Goal: Task Accomplishment & Management: Manage account settings

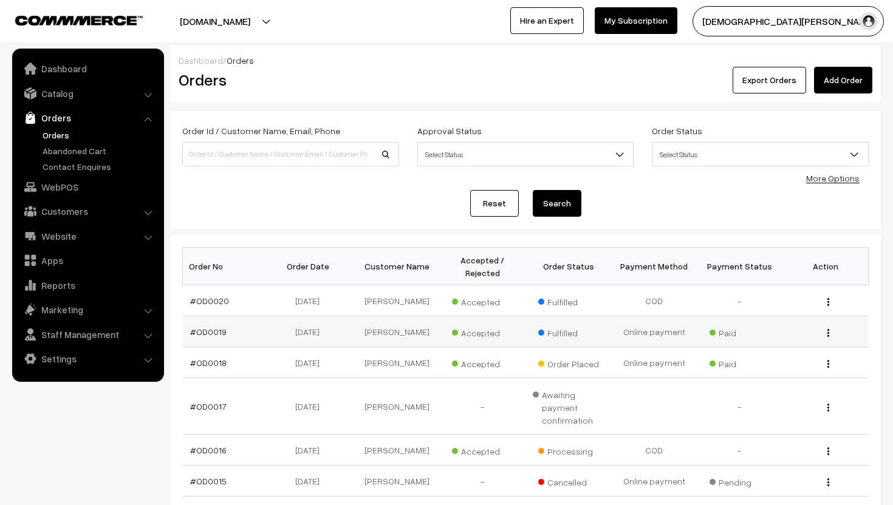
click at [442, 335] on img "button" at bounding box center [828, 333] width 2 height 8
click at [442, 343] on link "View" at bounding box center [773, 350] width 103 height 27
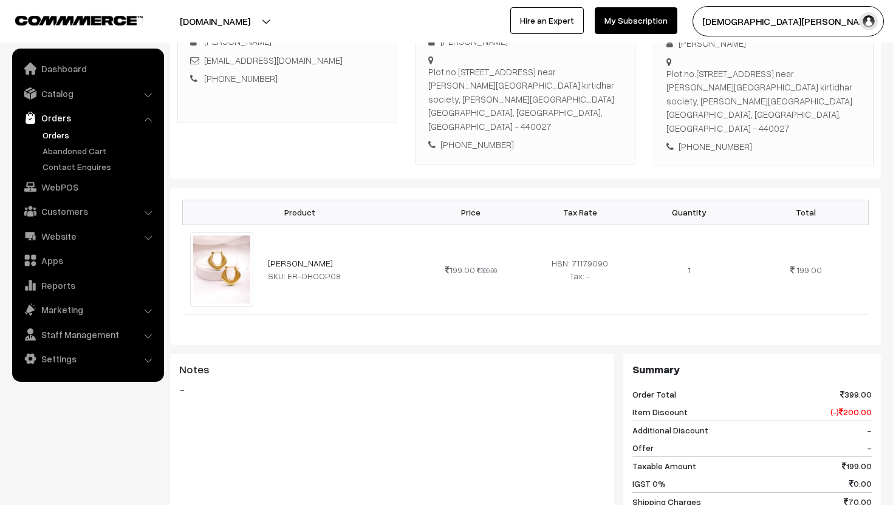
scroll to position [221, 0]
click at [220, 233] on img at bounding box center [221, 270] width 63 height 74
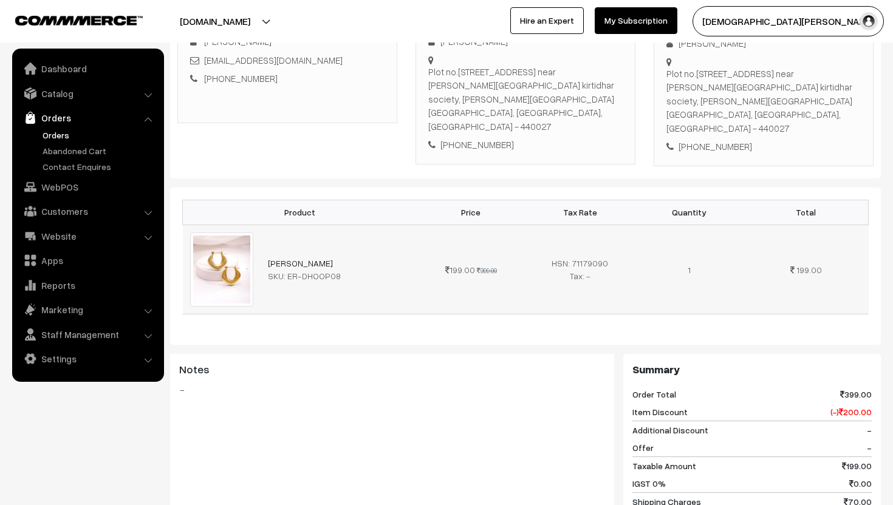
click at [220, 233] on img at bounding box center [221, 270] width 63 height 74
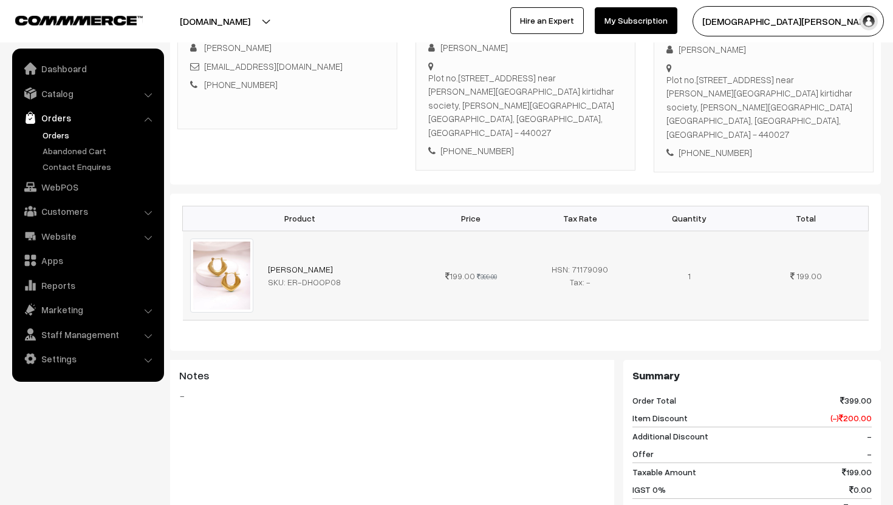
scroll to position [219, 0]
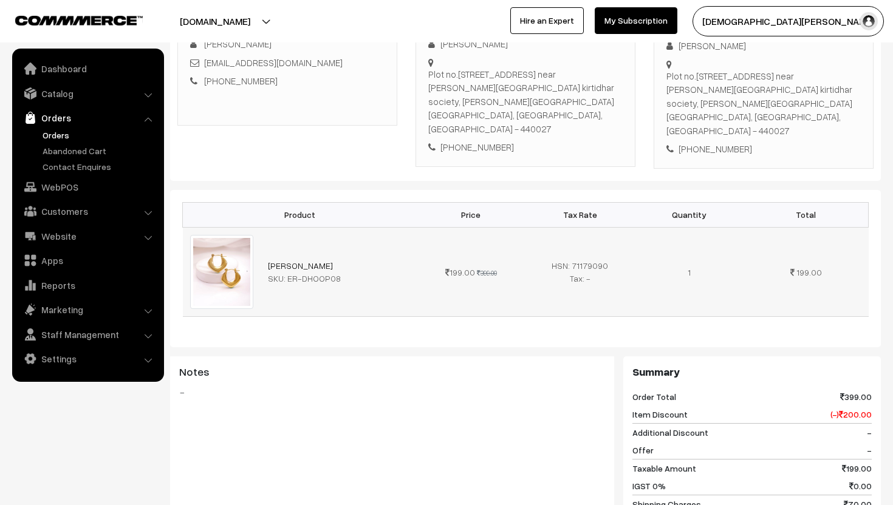
click at [216, 242] on img at bounding box center [221, 272] width 63 height 74
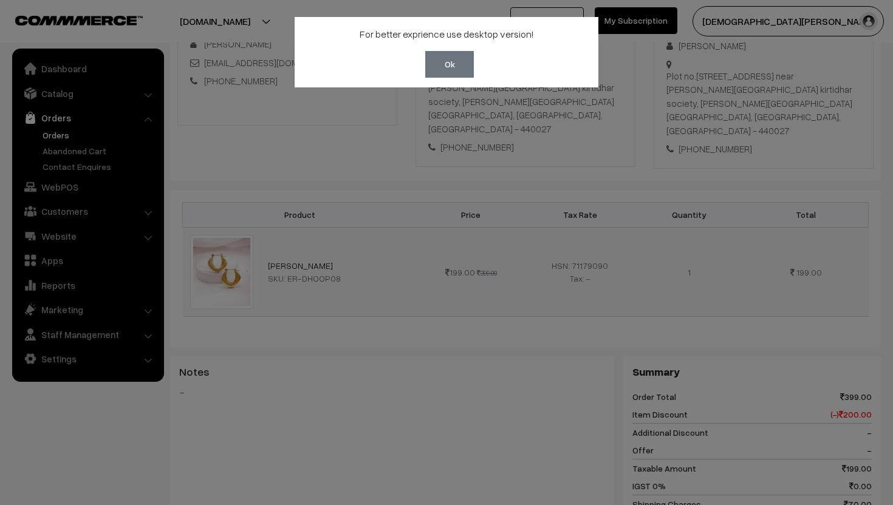
scroll to position [343, 0]
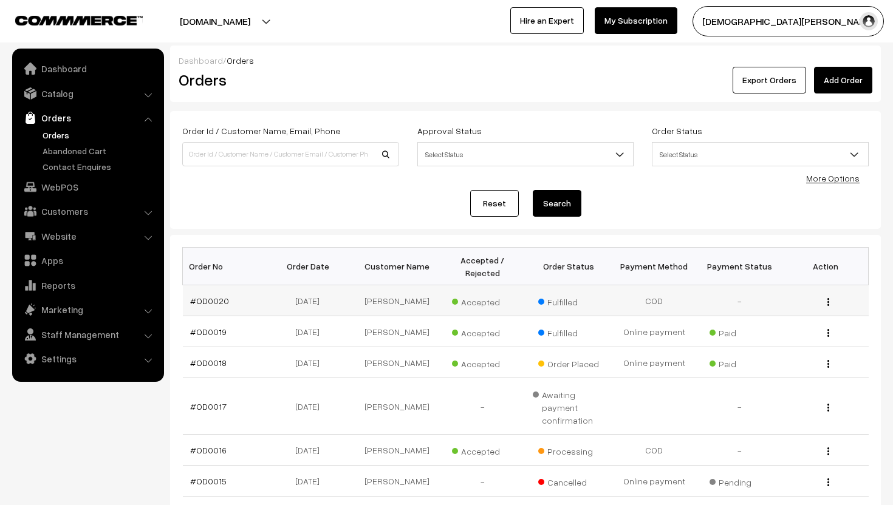
click at [826, 311] on td "View" at bounding box center [825, 300] width 86 height 31
click at [827, 303] on button "button" at bounding box center [828, 302] width 3 height 10
click at [799, 313] on link "View" at bounding box center [773, 319] width 103 height 27
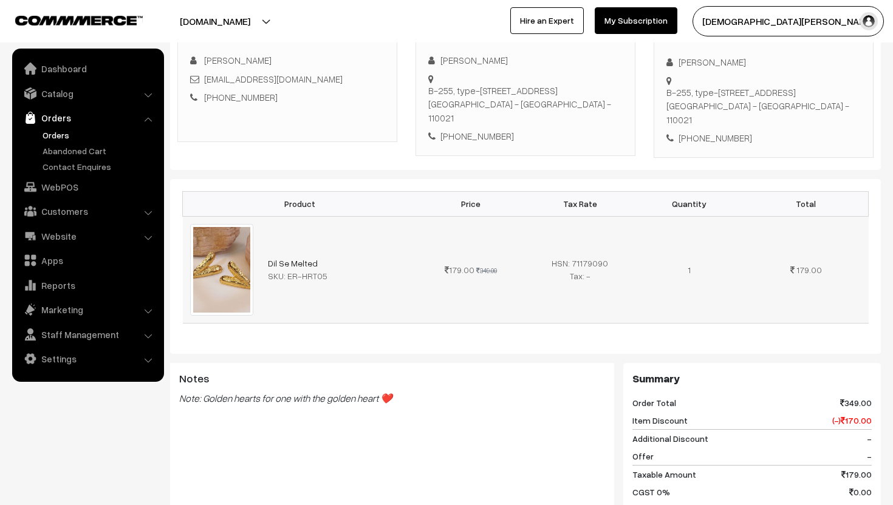
scroll to position [189, 0]
click at [55, 112] on link "Orders" at bounding box center [87, 118] width 145 height 22
click at [67, 120] on link "Orders" at bounding box center [87, 118] width 145 height 22
click at [58, 135] on link "Orders" at bounding box center [99, 135] width 120 height 13
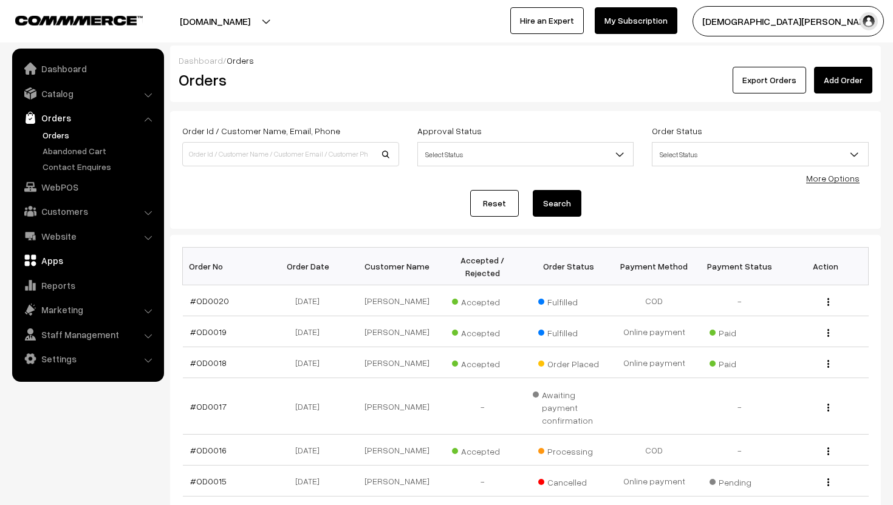
click at [55, 268] on link "Apps" at bounding box center [87, 261] width 145 height 22
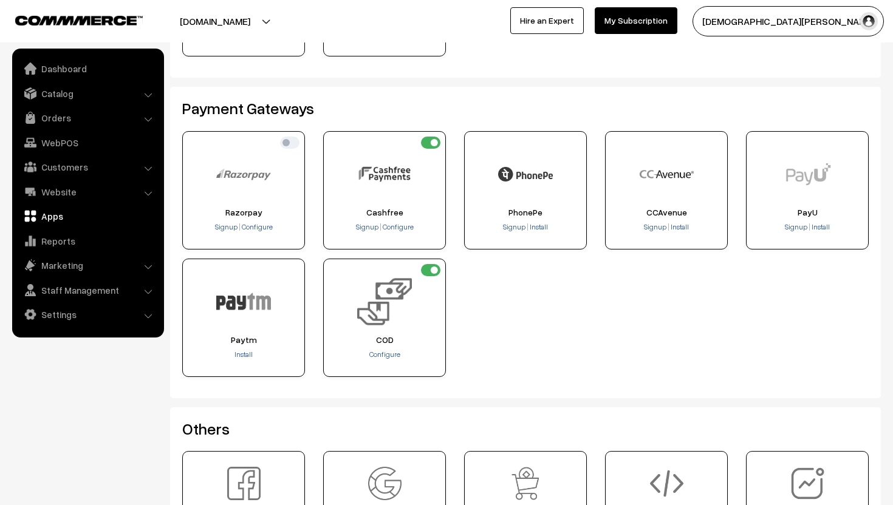
scroll to position [188, 0]
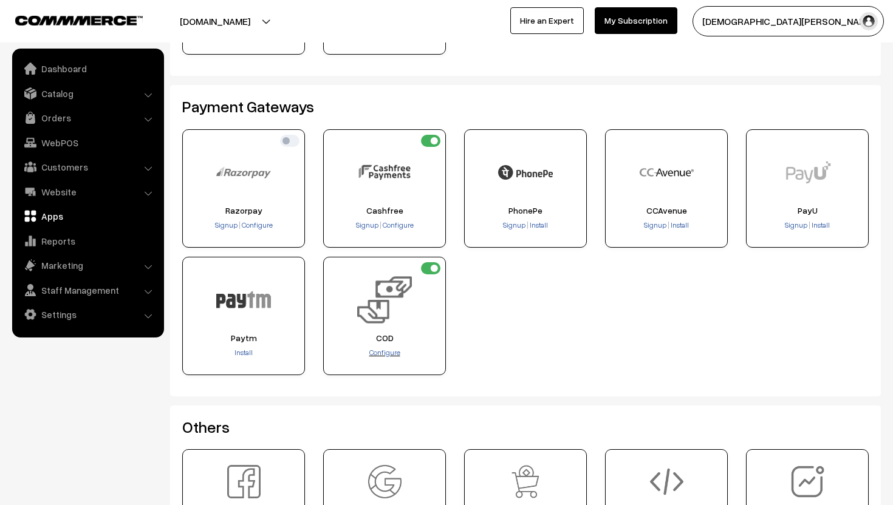
click at [389, 350] on span "Configure" at bounding box center [384, 352] width 31 height 9
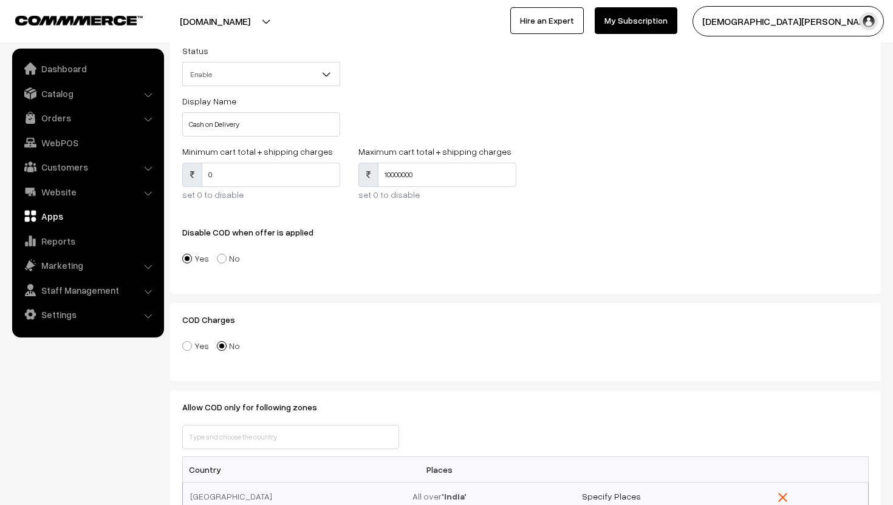
scroll to position [90, 0]
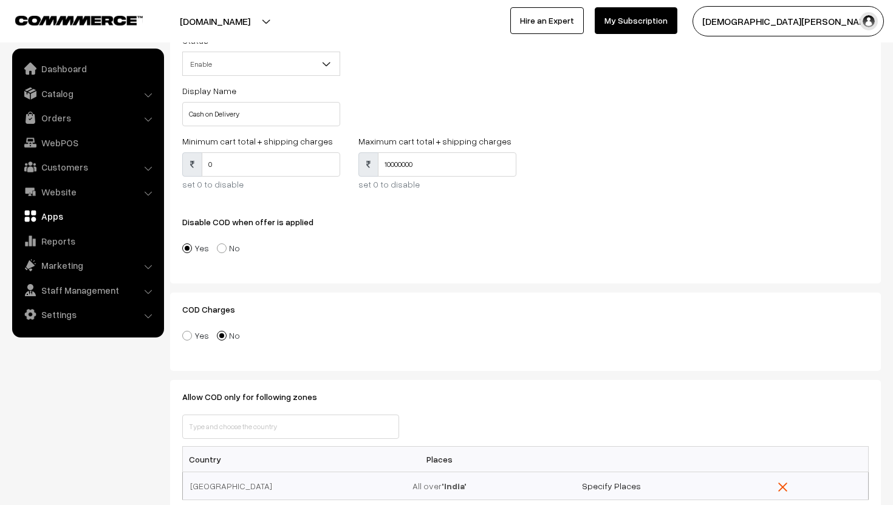
click at [189, 336] on span at bounding box center [187, 336] width 10 height 10
click at [184, 331] on input"] "Yes" at bounding box center [180, 327] width 8 height 8
radio input"] "true"
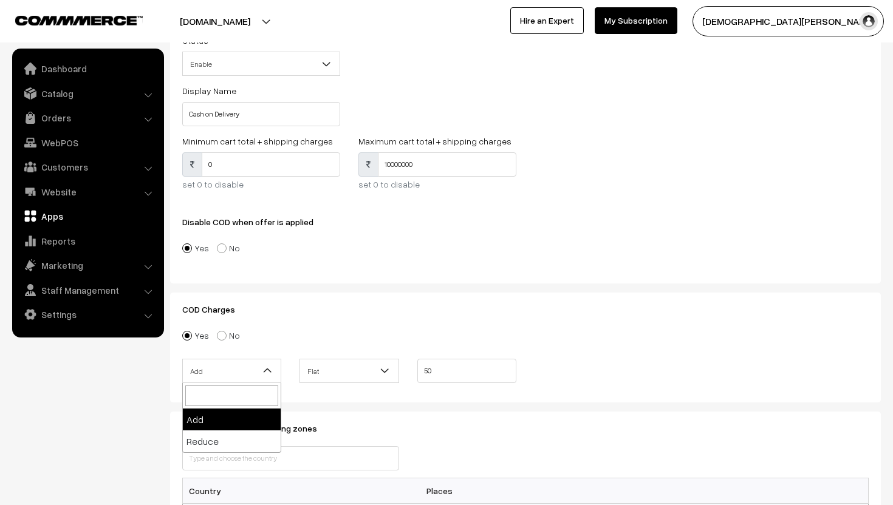
click at [261, 365] on b at bounding box center [267, 371] width 12 height 12
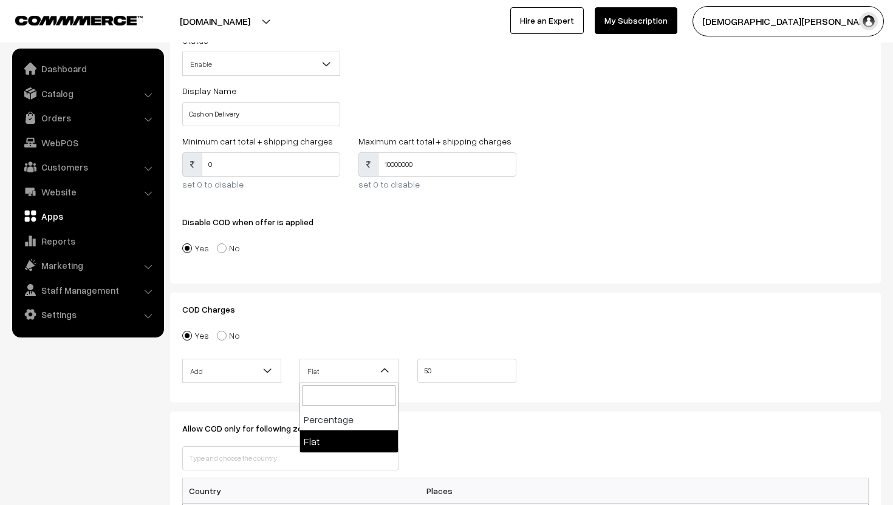
click at [338, 376] on span "Flat" at bounding box center [349, 371] width 98 height 21
click at [434, 379] on input "50" at bounding box center [466, 371] width 99 height 24
type input "50"
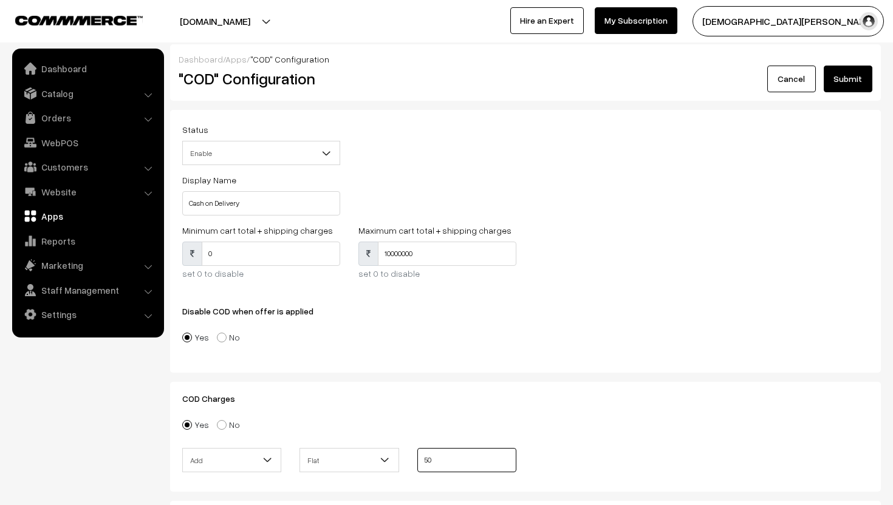
scroll to position [0, 0]
click at [848, 82] on button "Submit" at bounding box center [848, 80] width 49 height 27
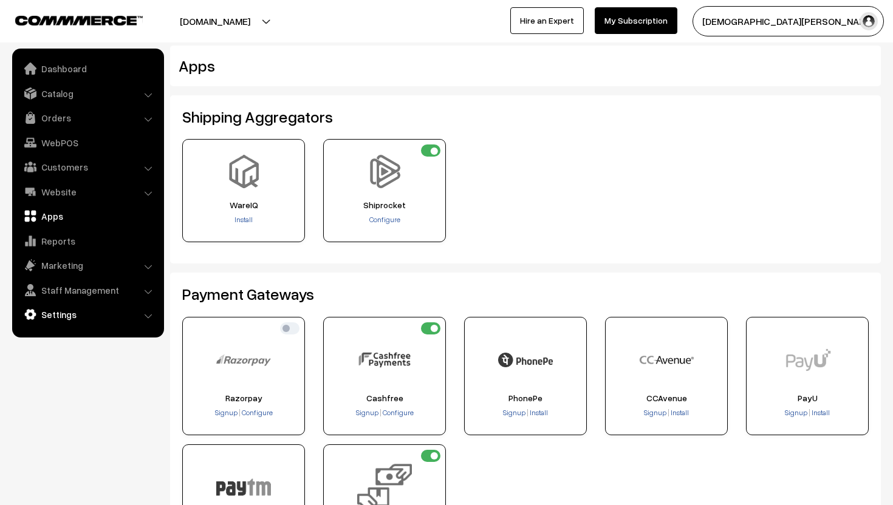
click at [55, 313] on link "Settings" at bounding box center [87, 315] width 145 height 22
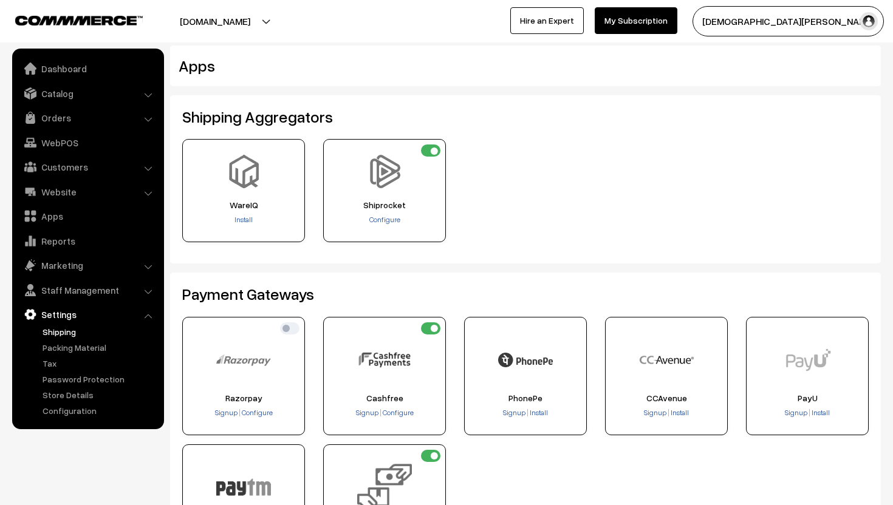
click at [94, 330] on link "Shipping" at bounding box center [99, 332] width 120 height 13
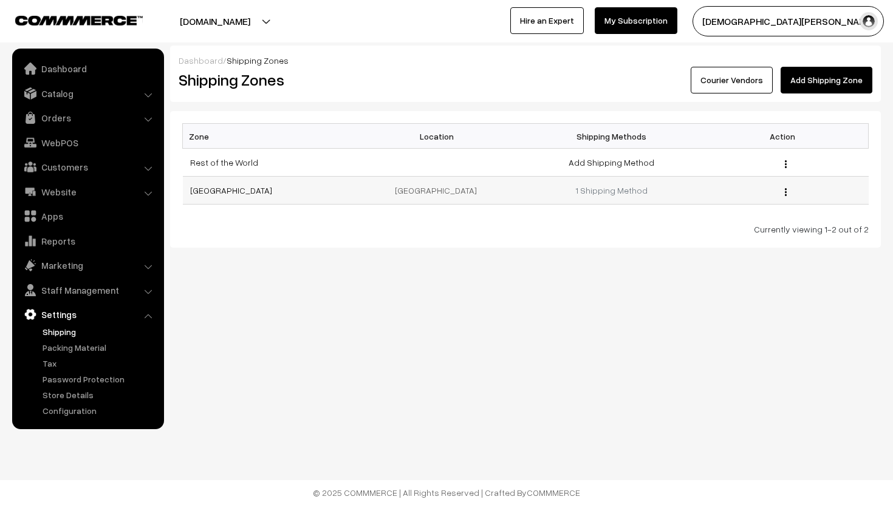
click at [435, 191] on td "India" at bounding box center [439, 191] width 171 height 28
click at [599, 185] on link "1 Shipping Method" at bounding box center [611, 190] width 72 height 10
click at [200, 185] on link "[GEOGRAPHIC_DATA]" at bounding box center [231, 190] width 82 height 10
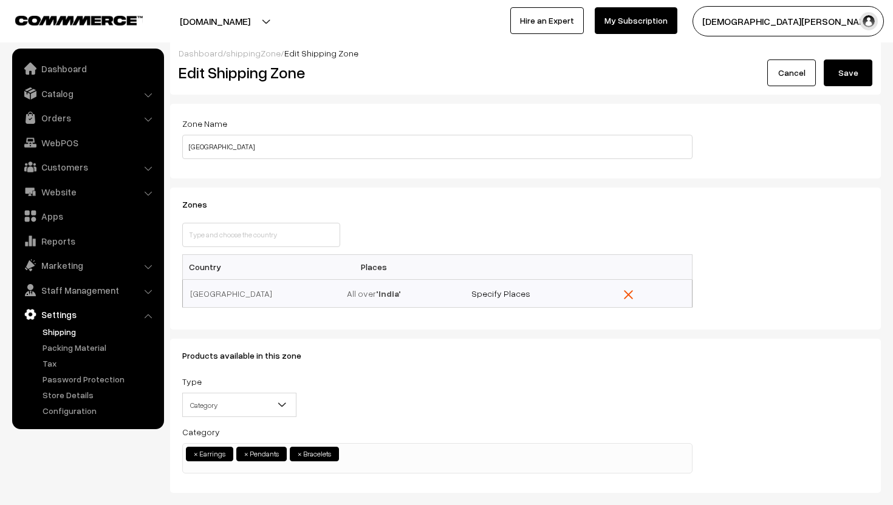
scroll to position [7, 0]
click at [285, 236] on input "text" at bounding box center [261, 235] width 158 height 24
click at [327, 231] on input "text" at bounding box center [261, 235] width 158 height 24
click at [275, 238] on input "text" at bounding box center [261, 235] width 158 height 24
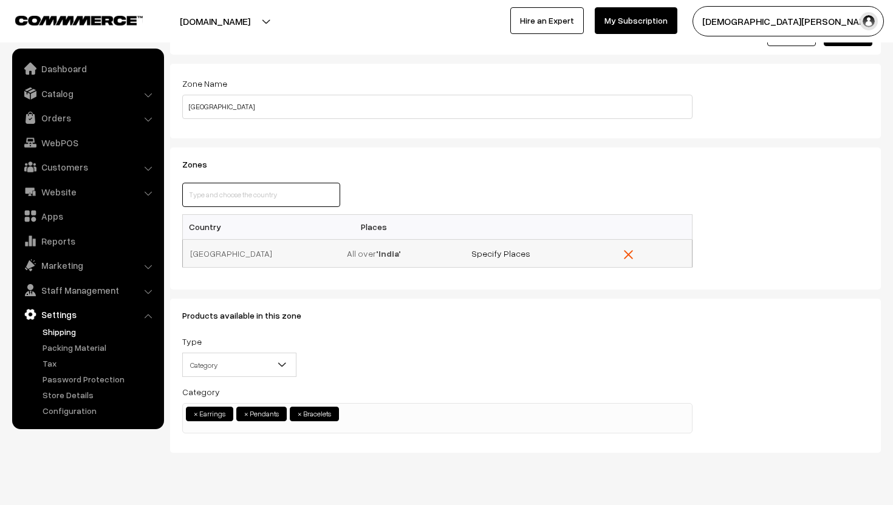
scroll to position [74, 0]
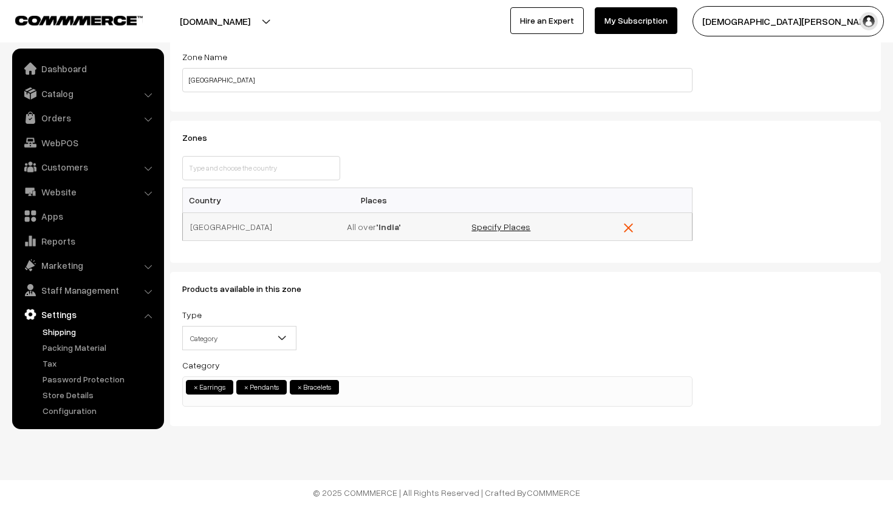
click at [504, 225] on link "Specify Places" at bounding box center [500, 227] width 59 height 10
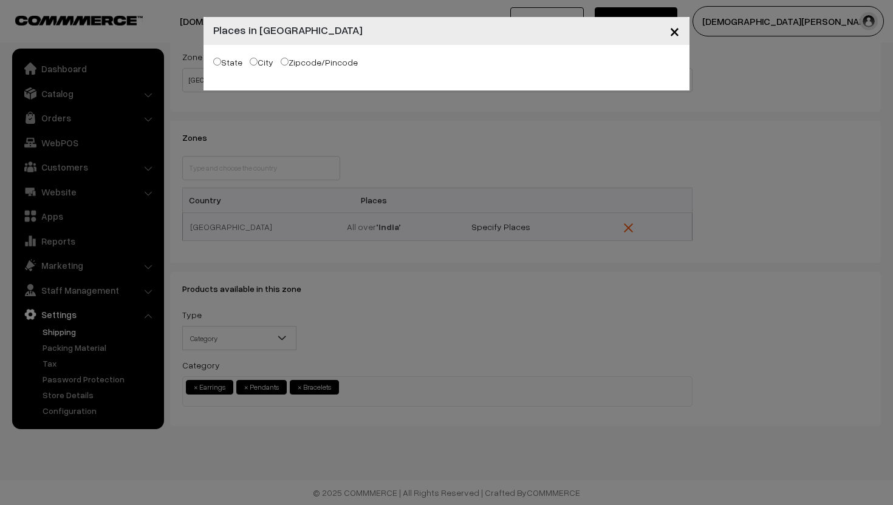
click at [220, 64] on label "State" at bounding box center [227, 62] width 29 height 13
click at [220, 64] on input "State" at bounding box center [217, 62] width 8 height 8
radio input "true"
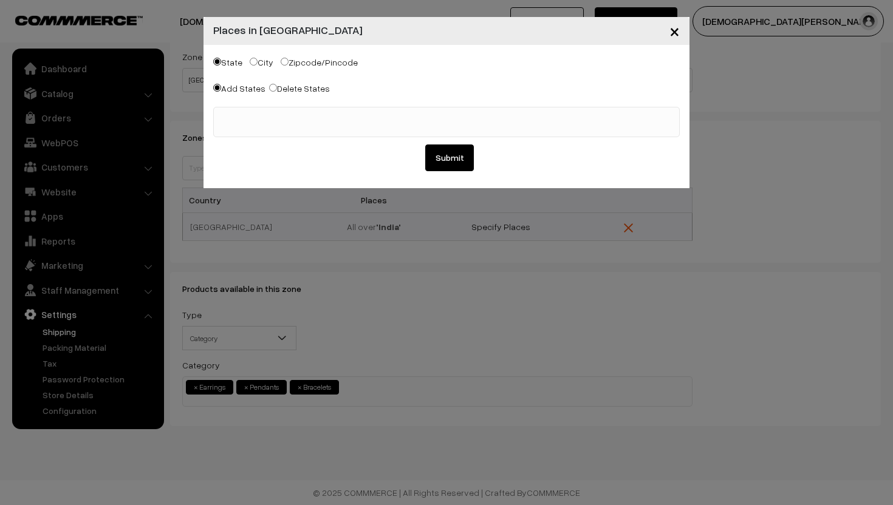
click at [259, 124] on span at bounding box center [446, 122] width 466 height 30
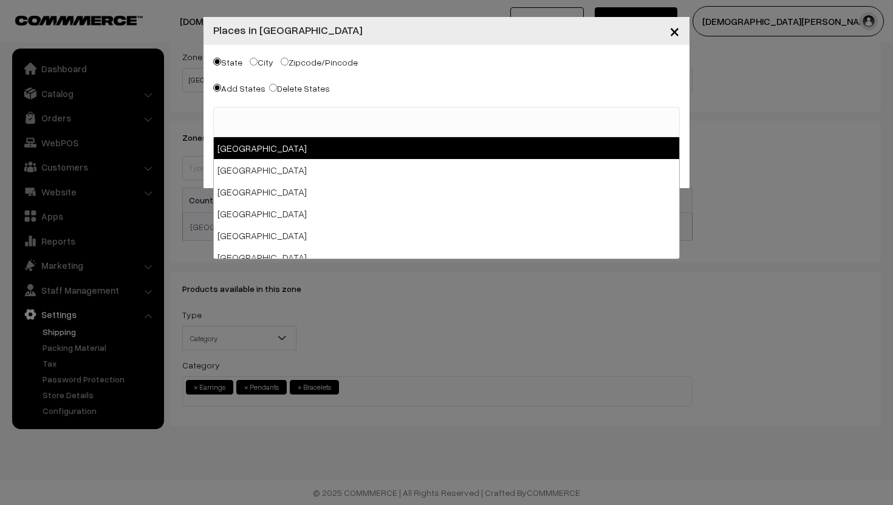
select select "Andaman & Nicobar Islands"
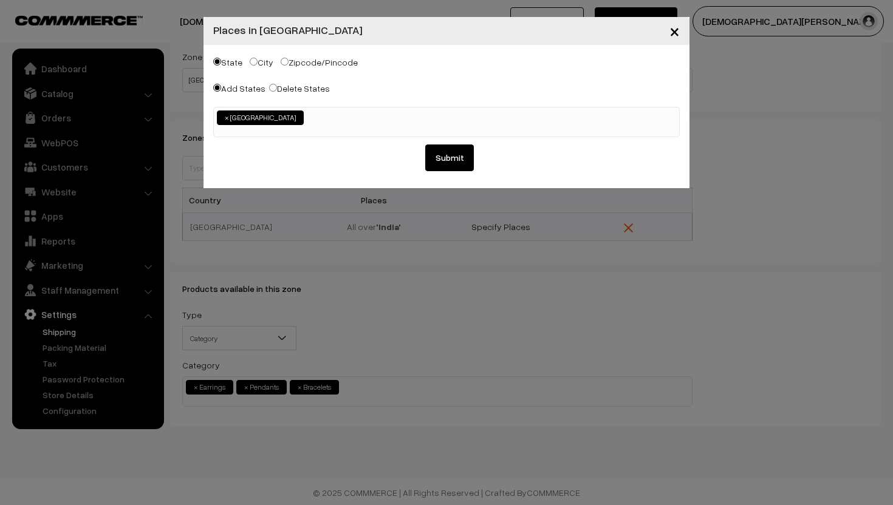
click at [293, 62] on label "Zipcode/Pincode" at bounding box center [319, 62] width 77 height 13
click at [288, 62] on input "Zipcode/Pincode" at bounding box center [285, 62] width 8 height 8
radio input "true"
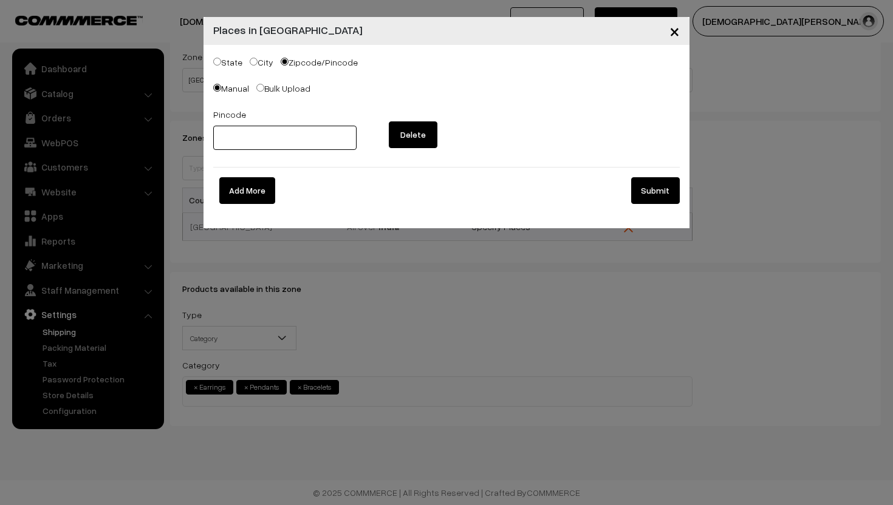
click at [281, 133] on input "text" at bounding box center [284, 138] width 143 height 24
click at [321, 92] on div "Manual Bulk Upload" at bounding box center [446, 90] width 466 height 19
click at [221, 63] on label "State" at bounding box center [227, 62] width 29 height 13
click at [216, 58] on input "State" at bounding box center [217, 62] width 8 height 8
radio input "true"
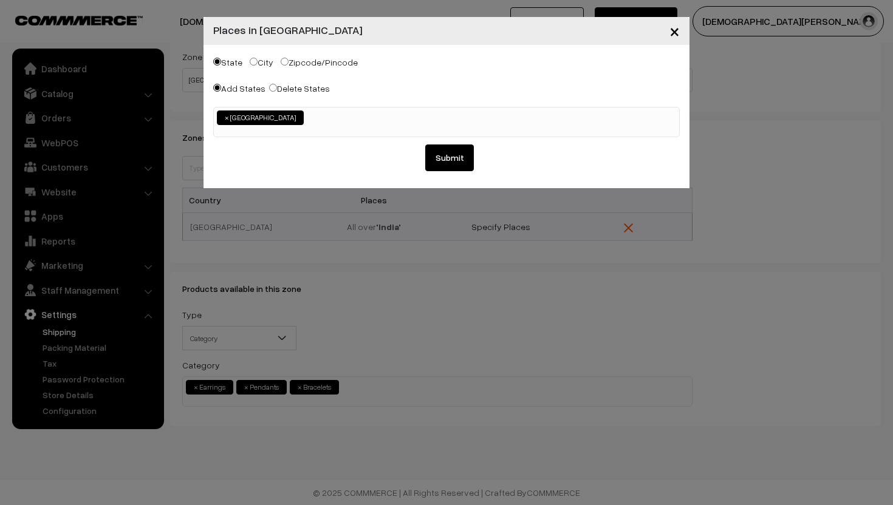
click at [344, 117] on ul "× Andaman & Nicobar Islands" at bounding box center [446, 116] width 465 height 18
click at [426, 123] on ul "× Andaman & Nicobar Islands × Andhra Pradesh" at bounding box center [446, 116] width 465 height 18
click at [407, 120] on span "×" at bounding box center [406, 117] width 4 height 11
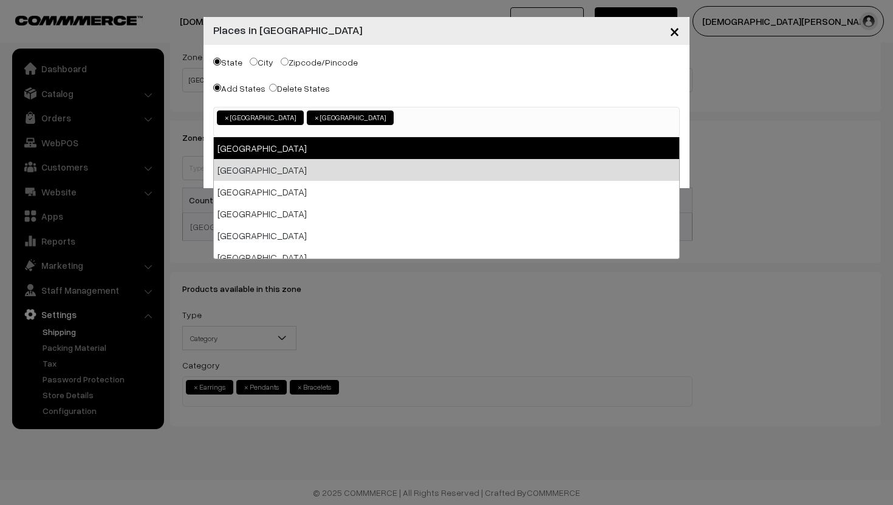
click at [319, 119] on span "×" at bounding box center [317, 117] width 4 height 11
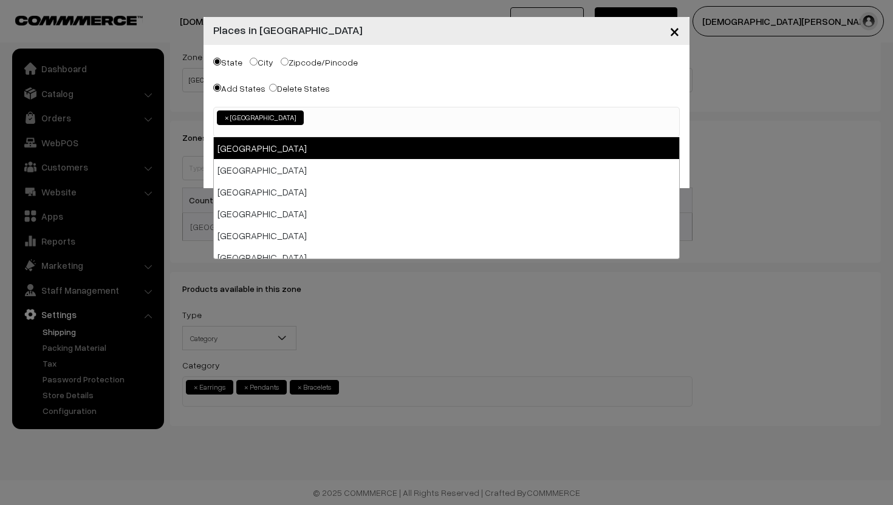
click at [225, 120] on span "×" at bounding box center [227, 117] width 4 height 11
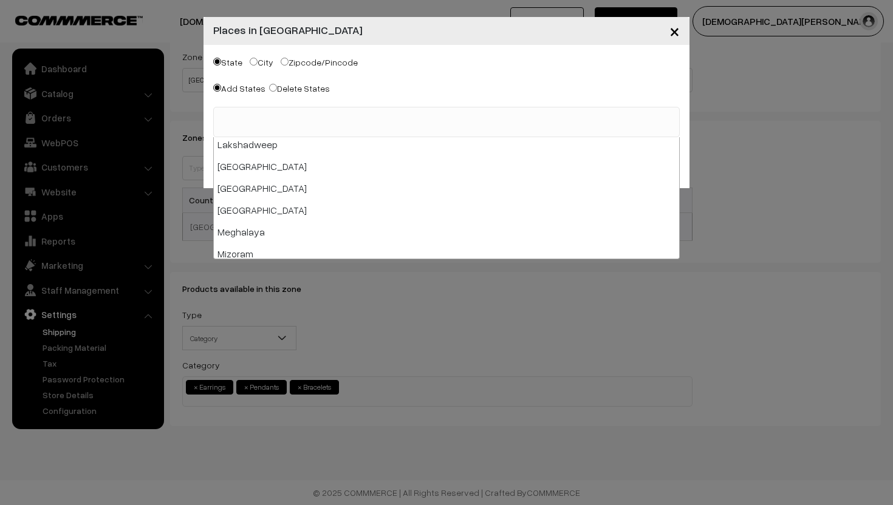
scroll to position [407, 0]
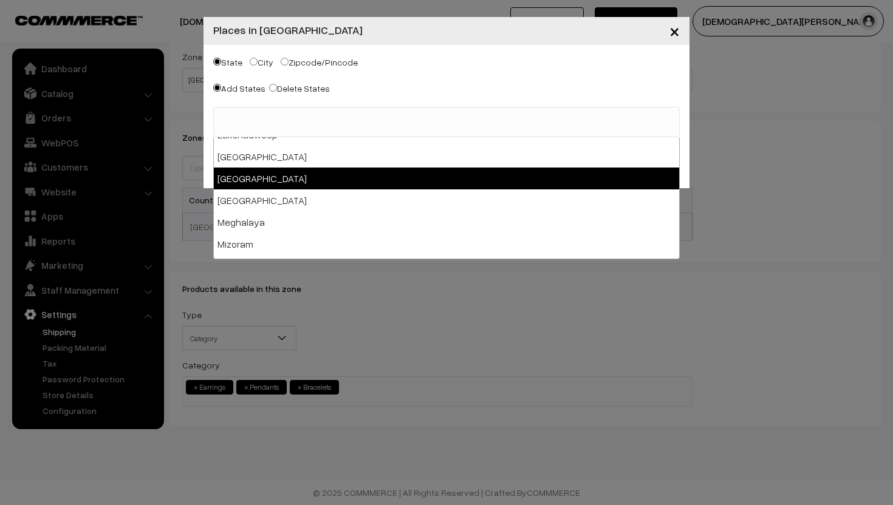
select select "Maharashtra"
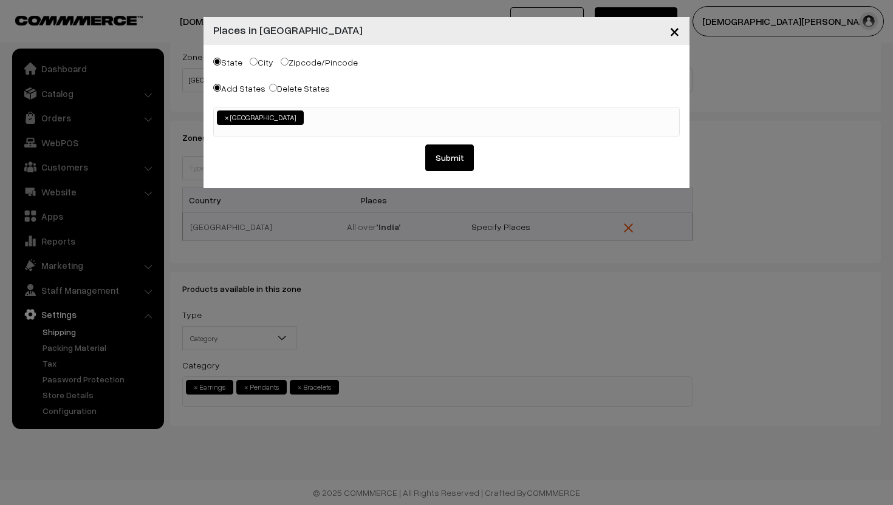
click at [313, 121] on ul "× Maharashtra" at bounding box center [446, 116] width 465 height 18
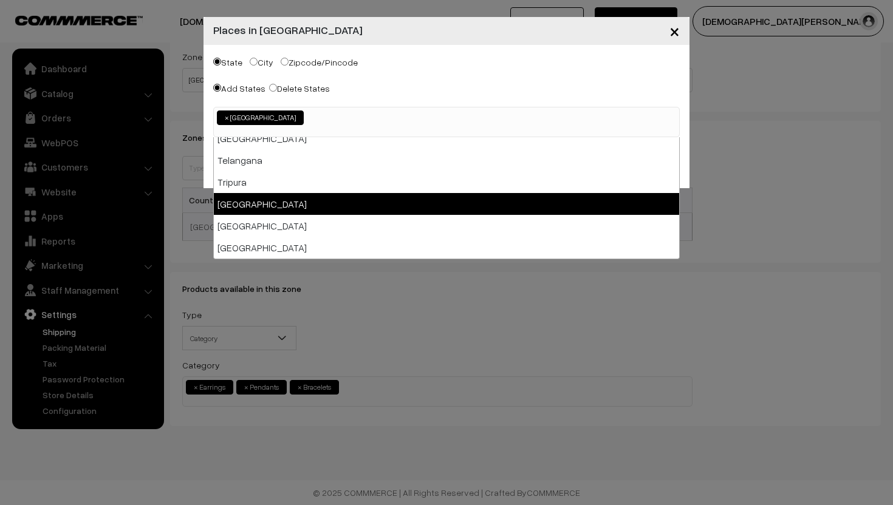
scroll to position [665, 0]
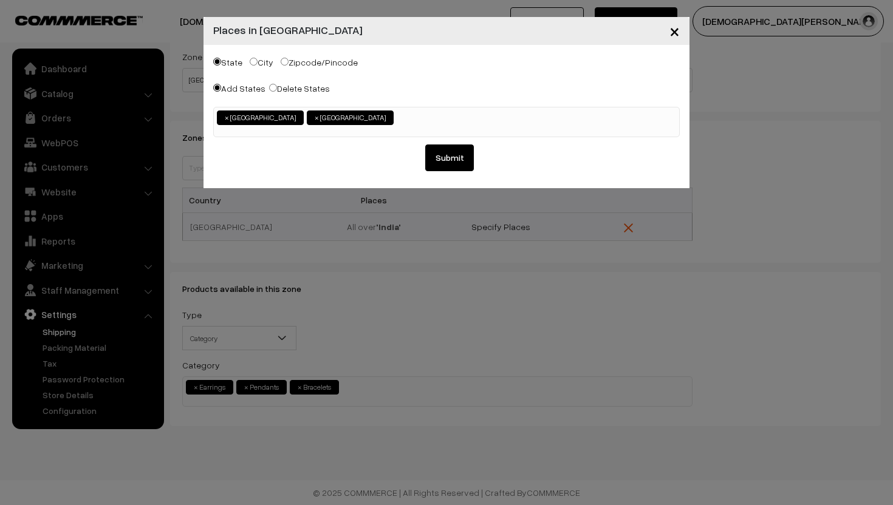
click at [437, 158] on button "Submit" at bounding box center [449, 158] width 49 height 27
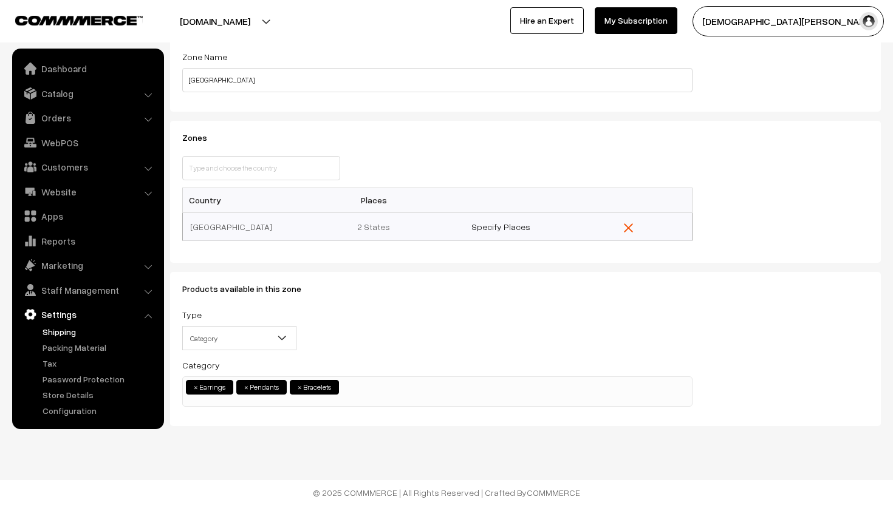
scroll to position [0, 0]
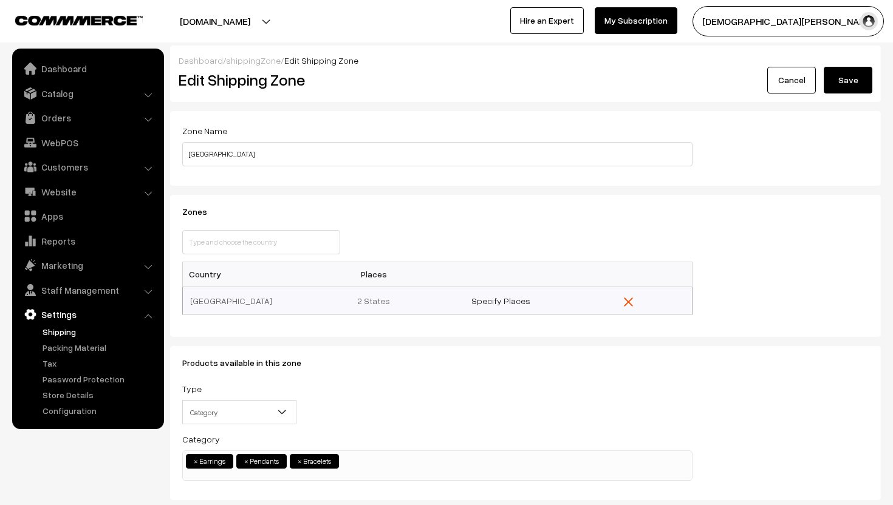
click at [839, 84] on button "Save" at bounding box center [848, 80] width 49 height 27
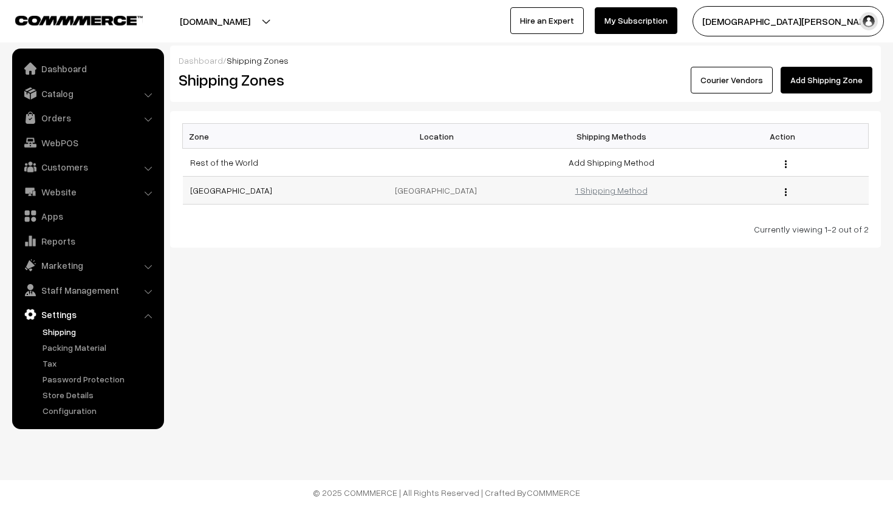
click at [588, 188] on link "1 Shipping Method" at bounding box center [611, 190] width 72 height 10
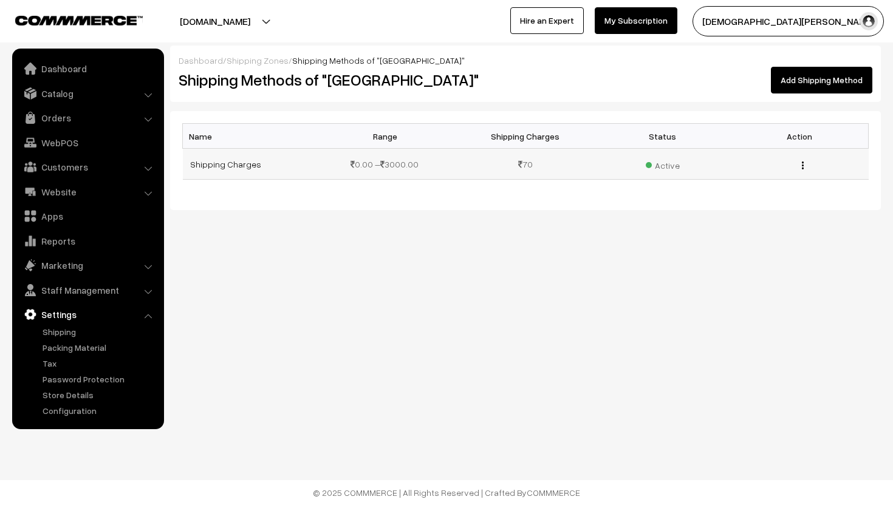
click at [800, 165] on div "Edit Delete" at bounding box center [799, 164] width 123 height 13
click at [803, 165] on button "button" at bounding box center [802, 165] width 3 height 10
click at [765, 193] on link "Edit" at bounding box center [748, 182] width 103 height 27
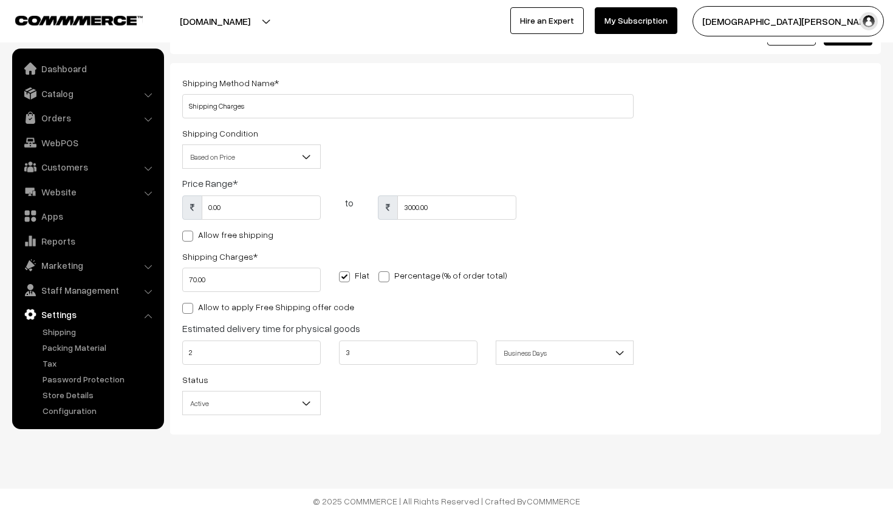
scroll to position [47, 0]
click at [237, 273] on input "70.00" at bounding box center [251, 281] width 138 height 24
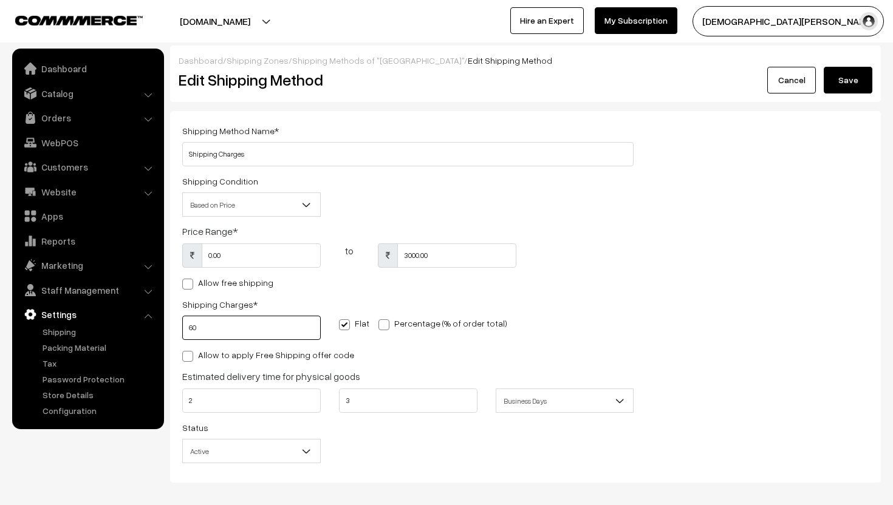
type input "60"
click at [848, 77] on button "Save" at bounding box center [848, 80] width 49 height 27
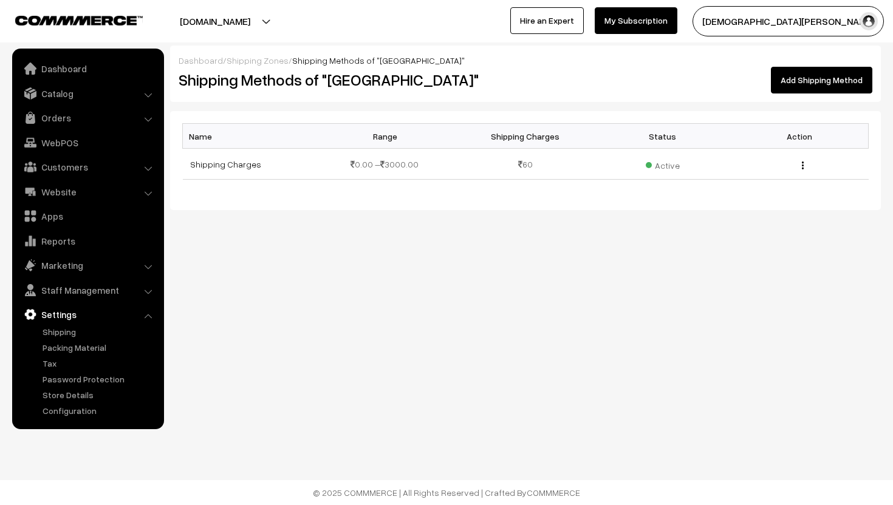
click at [67, 315] on link "Settings" at bounding box center [87, 315] width 145 height 22
click at [61, 335] on link "Shipping" at bounding box center [99, 332] width 120 height 13
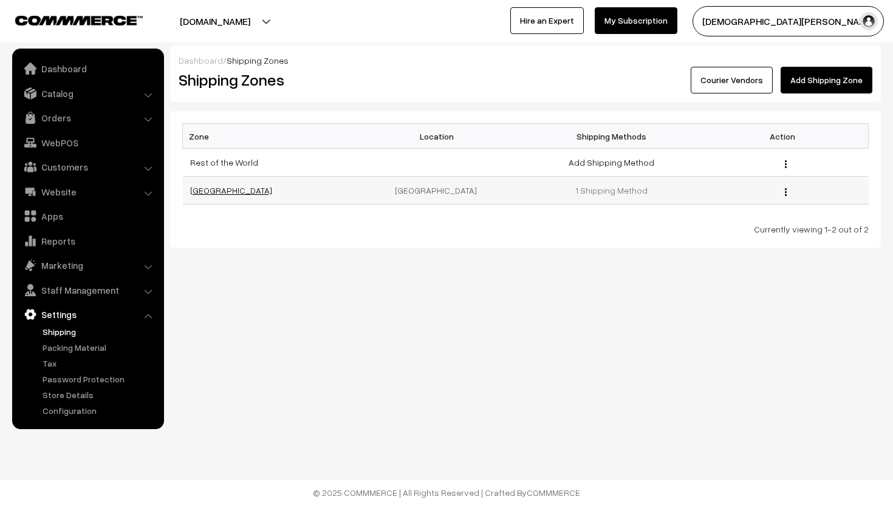
click at [194, 191] on link "[GEOGRAPHIC_DATA]" at bounding box center [231, 190] width 82 height 10
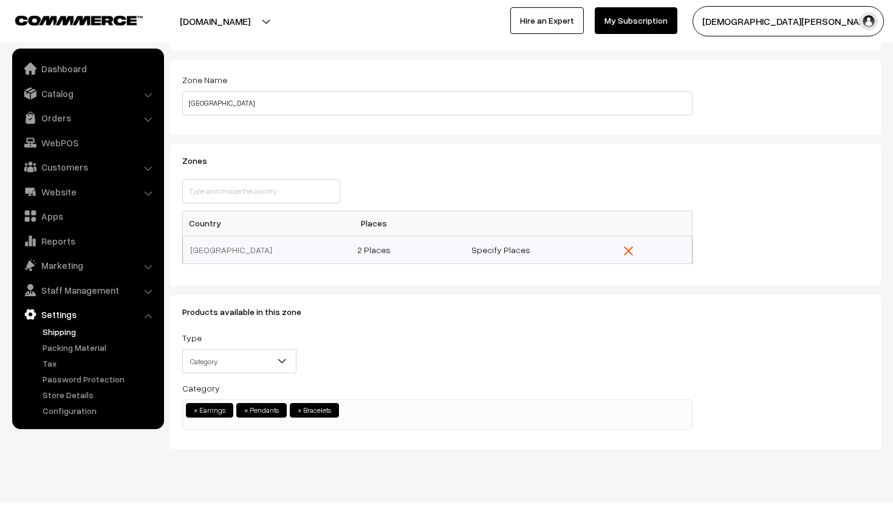
scroll to position [55, 0]
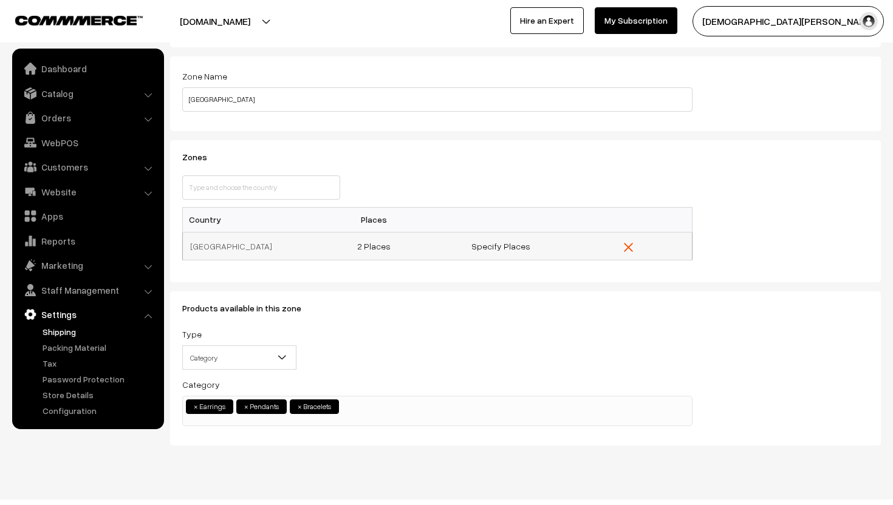
click at [622, 244] on td at bounding box center [629, 246] width 128 height 28
click at [626, 244] on img "button" at bounding box center [628, 247] width 9 height 9
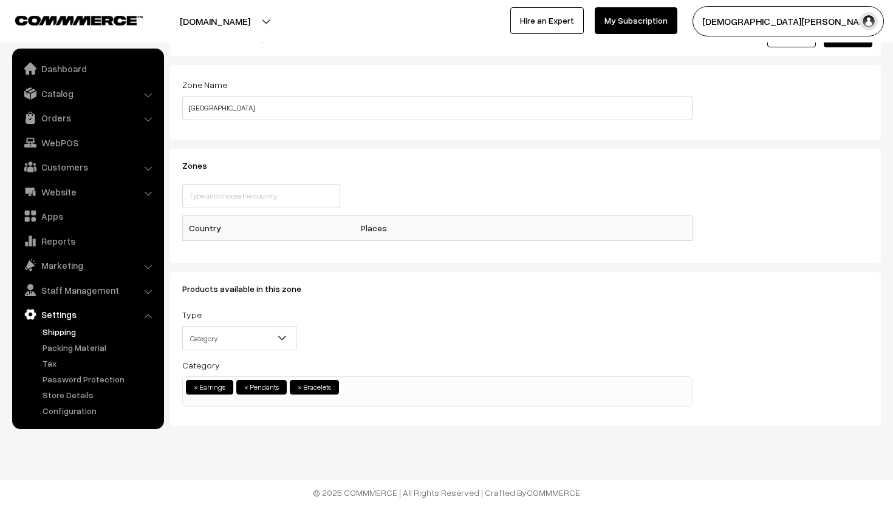
scroll to position [46, 0]
click at [316, 189] on input "text" at bounding box center [261, 196] width 158 height 24
click at [282, 193] on input "text" at bounding box center [261, 196] width 158 height 24
type input "in"
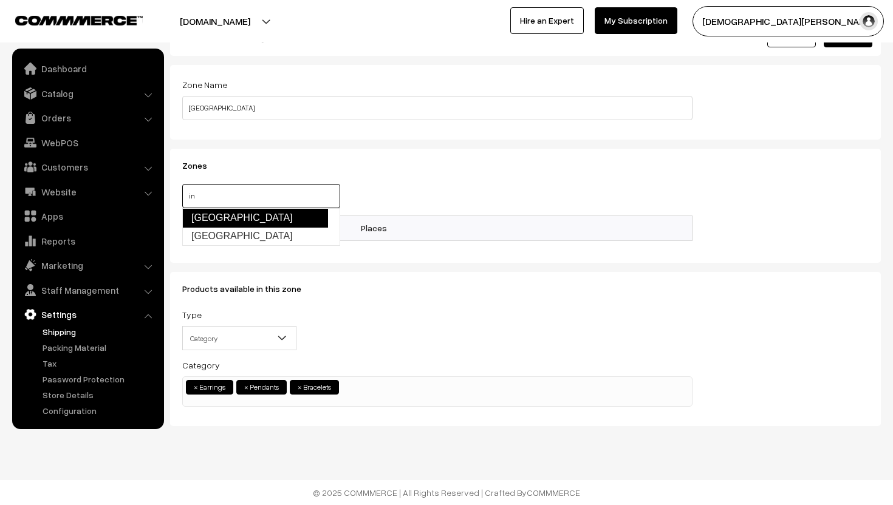
click at [234, 213] on link "India" at bounding box center [255, 217] width 146 height 19
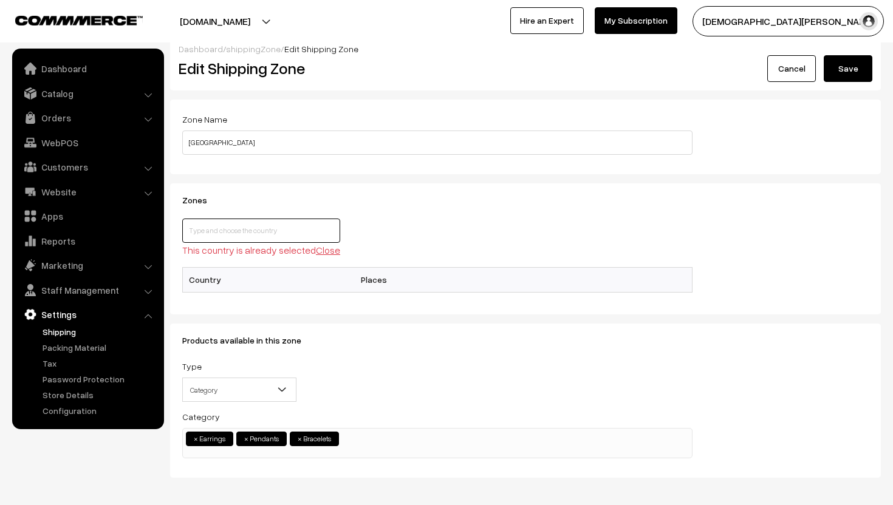
scroll to position [0, 0]
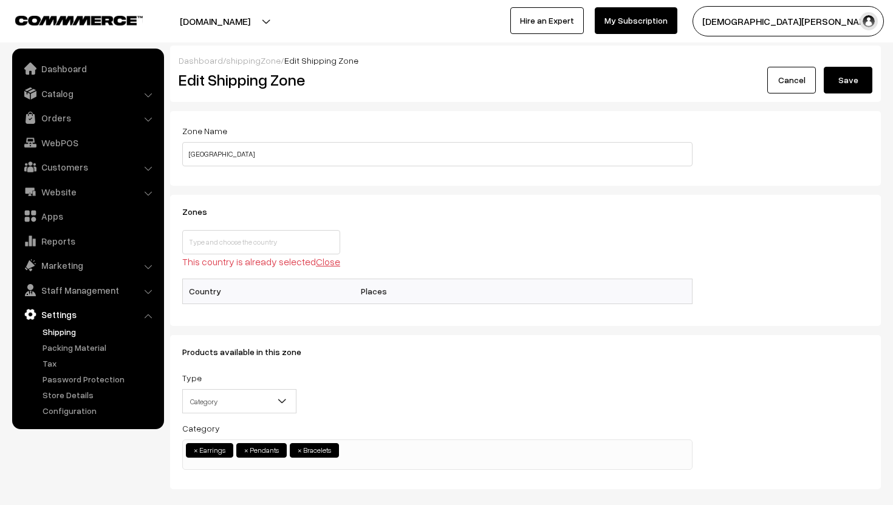
click at [861, 89] on button "Save" at bounding box center [848, 80] width 49 height 27
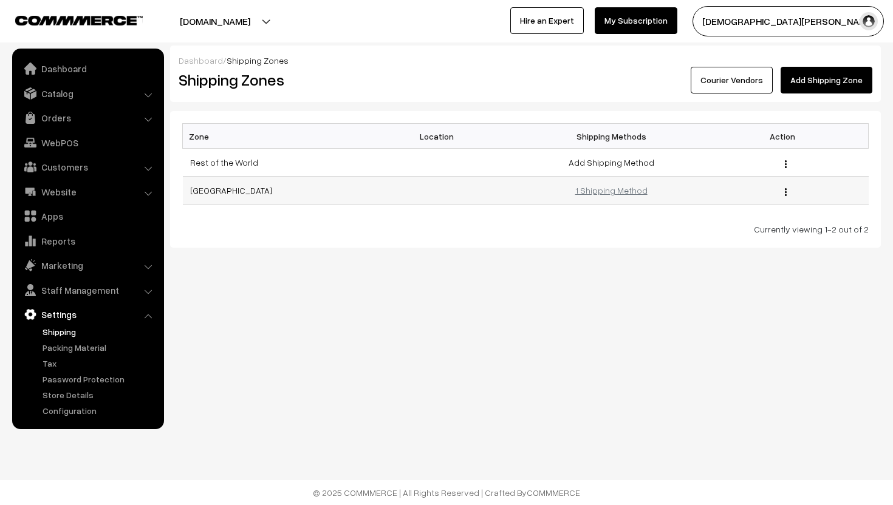
click at [595, 194] on link "1 Shipping Method" at bounding box center [611, 190] width 72 height 10
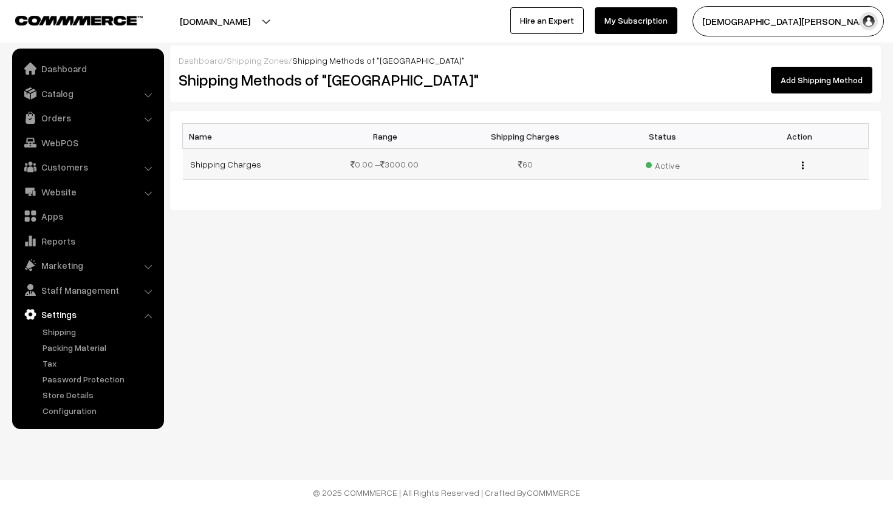
click at [801, 164] on button "button" at bounding box center [802, 165] width 3 height 10
click at [774, 190] on link "Edit" at bounding box center [748, 182] width 103 height 27
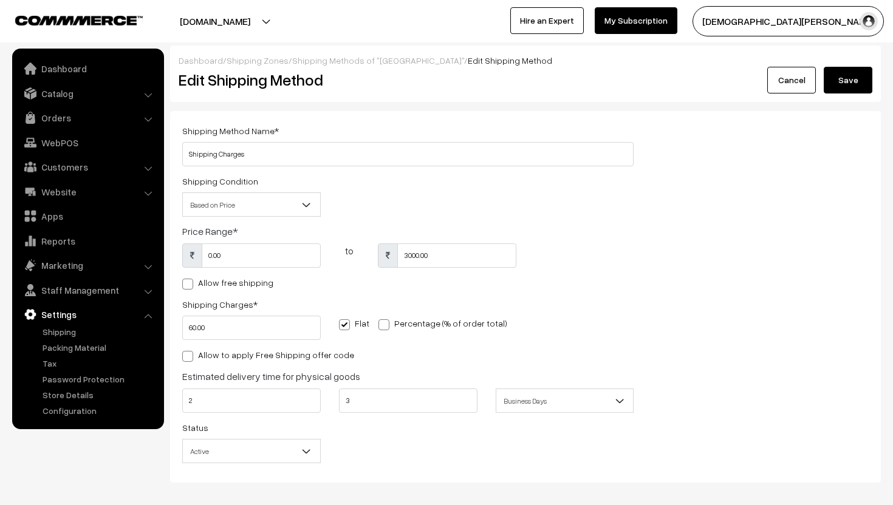
click at [66, 311] on link "Settings" at bounding box center [87, 315] width 145 height 22
click at [66, 217] on link "Apps" at bounding box center [87, 216] width 145 height 22
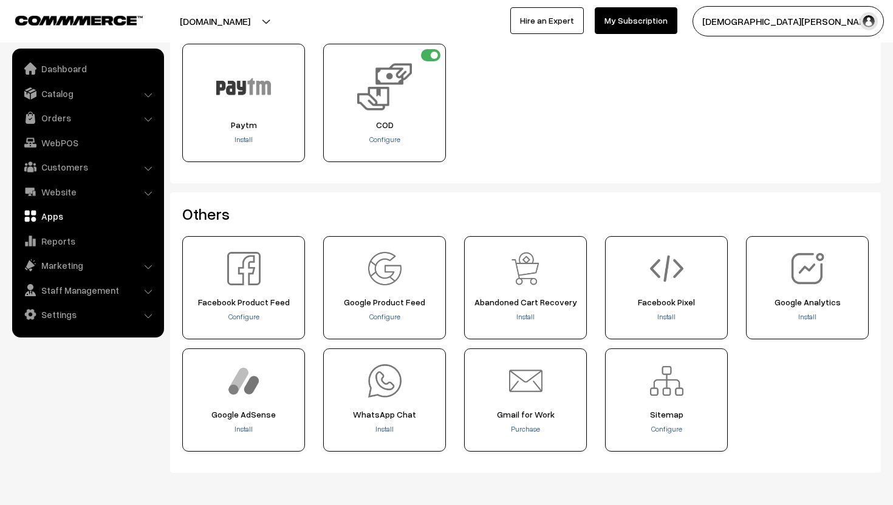
scroll to position [448, 0]
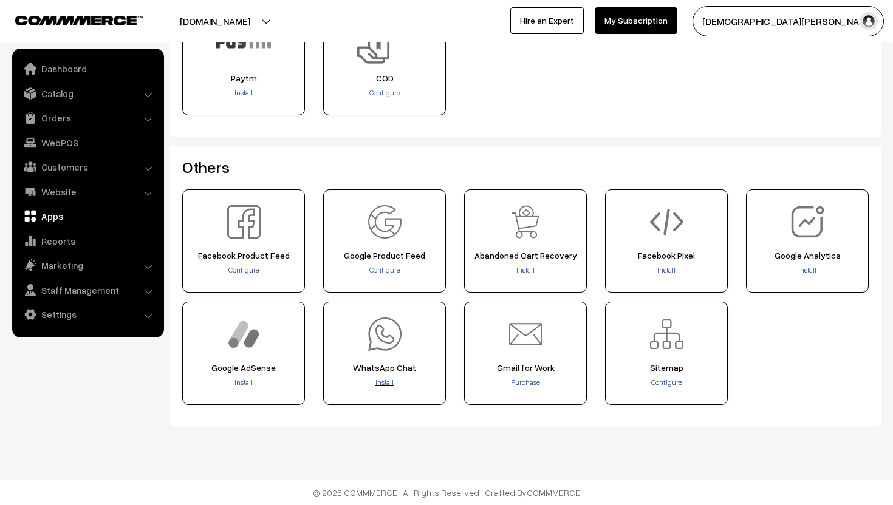
click at [385, 381] on span "Install" at bounding box center [384, 382] width 18 height 9
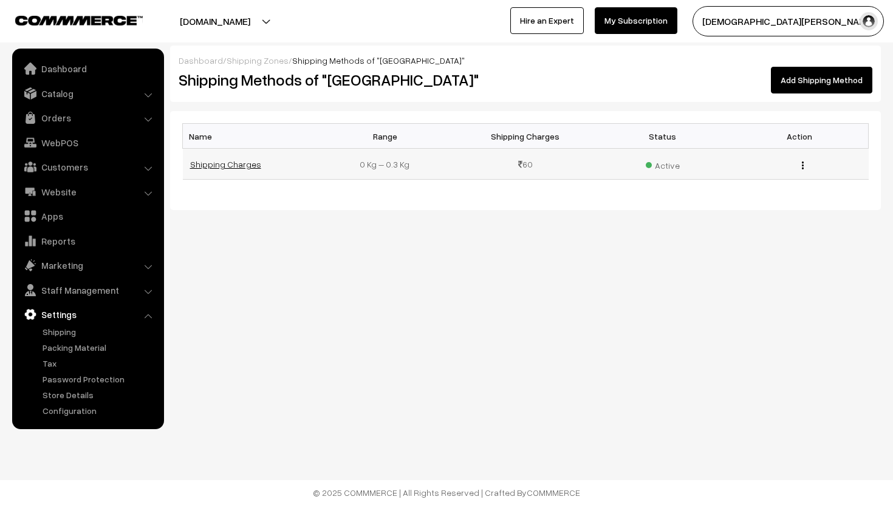
click at [240, 165] on link "Shipping Charges" at bounding box center [225, 164] width 71 height 10
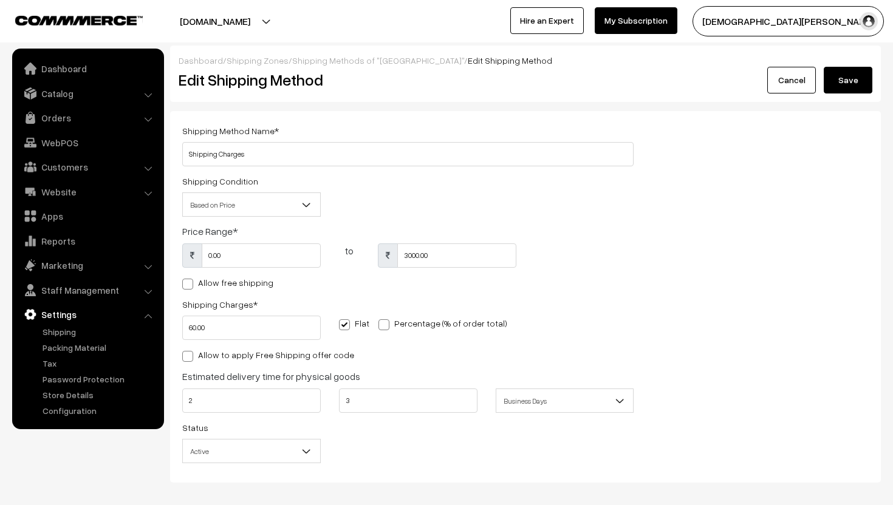
click at [851, 83] on button "Save" at bounding box center [848, 80] width 49 height 27
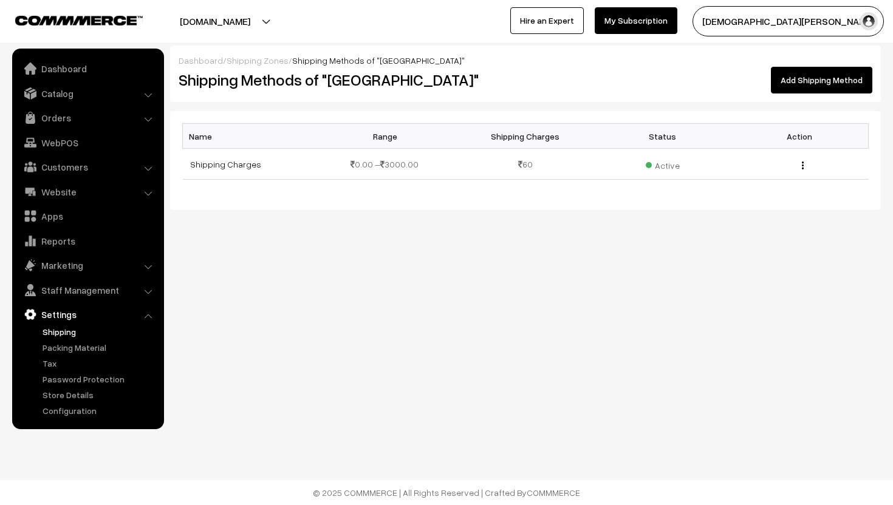
click at [90, 327] on link "Shipping" at bounding box center [99, 332] width 120 height 13
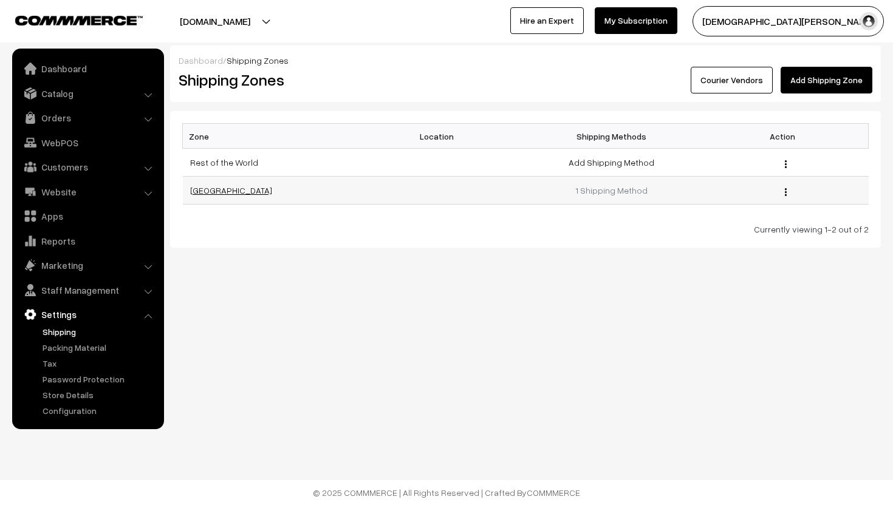
click at [202, 190] on link "[GEOGRAPHIC_DATA]" at bounding box center [231, 190] width 82 height 10
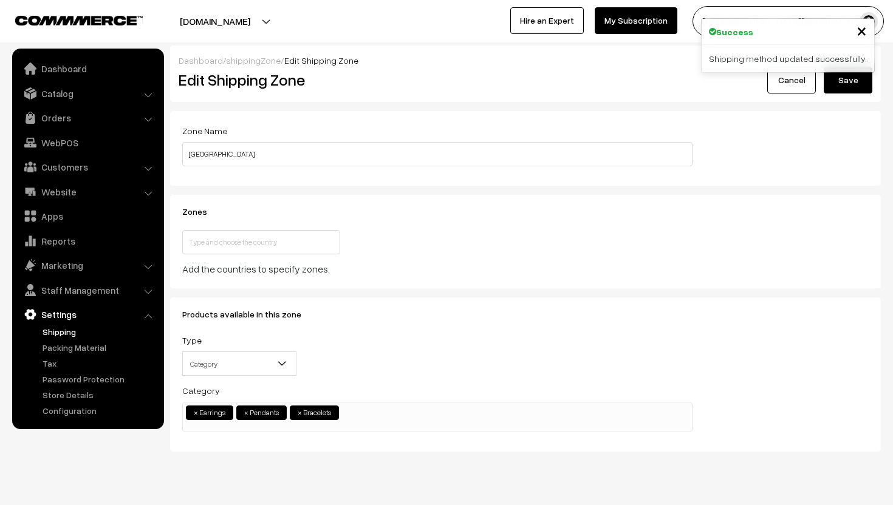
click at [795, 86] on link "Cancel" at bounding box center [791, 80] width 49 height 27
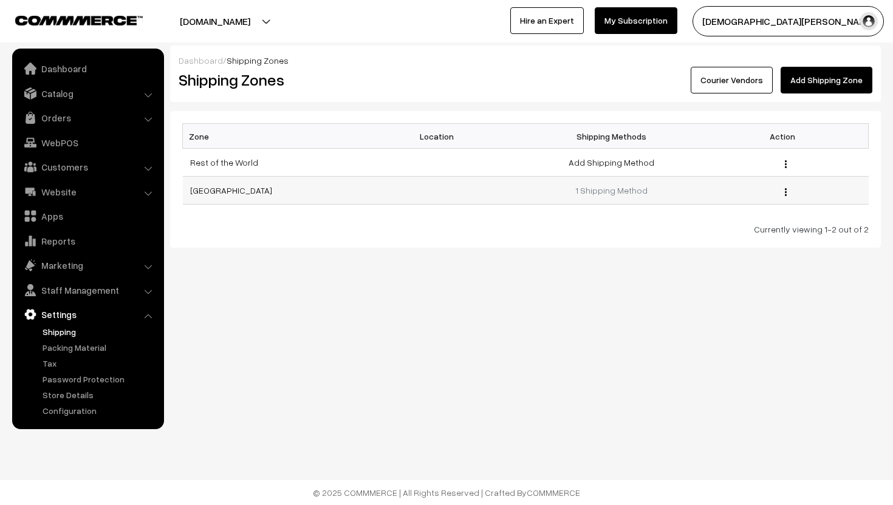
click at [784, 188] on button "button" at bounding box center [785, 192] width 3 height 10
click at [766, 204] on link "Edit" at bounding box center [731, 209] width 103 height 27
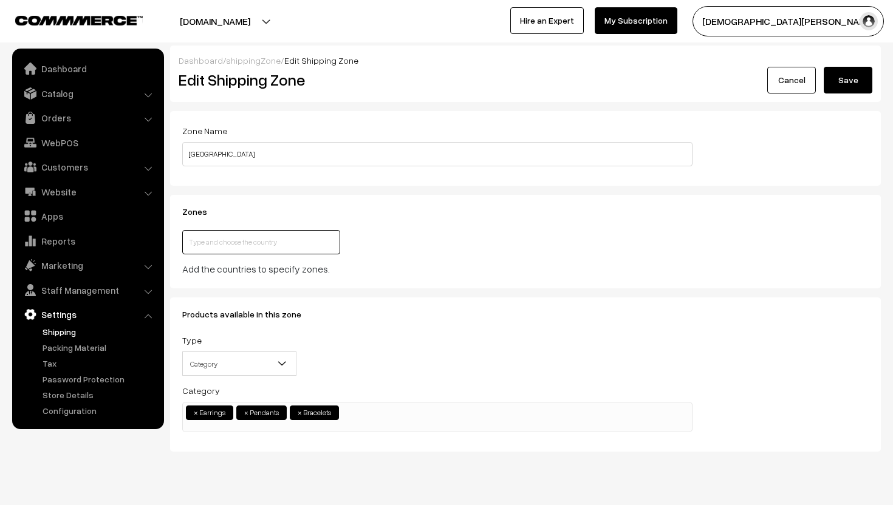
click at [296, 246] on input "text" at bounding box center [261, 242] width 158 height 24
type input "india"
click at [250, 265] on link "India" at bounding box center [255, 263] width 146 height 19
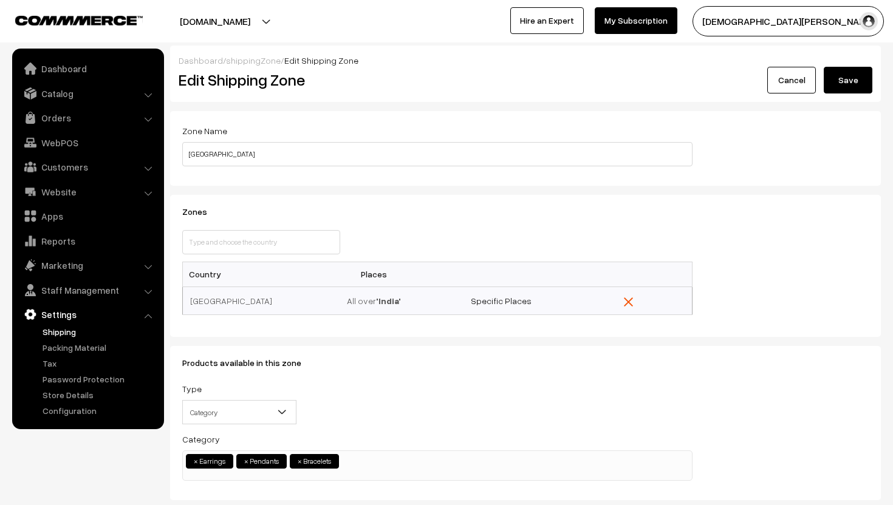
click at [846, 80] on button "Save" at bounding box center [848, 80] width 49 height 27
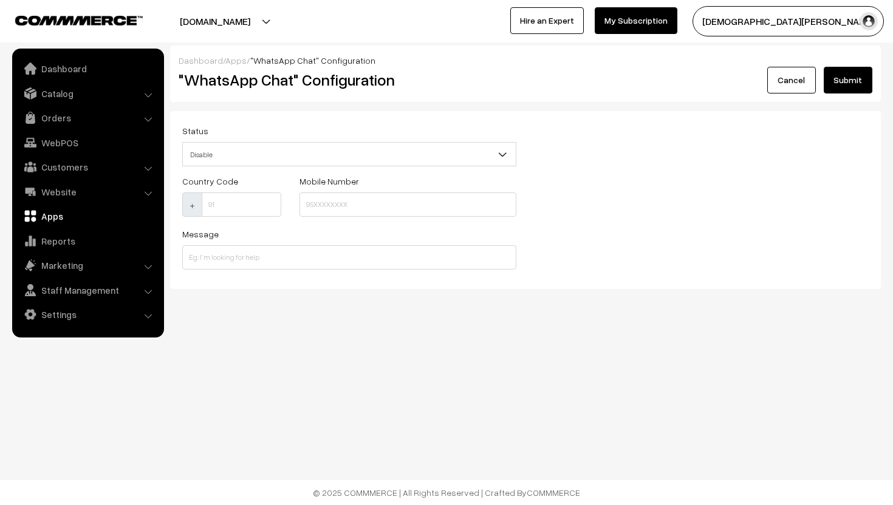
click at [304, 160] on span "Disable" at bounding box center [349, 154] width 333 height 21
click at [346, 203] on input at bounding box center [407, 205] width 217 height 24
click at [279, 255] on input at bounding box center [349, 257] width 334 height 24
click at [208, 161] on span "Enable" at bounding box center [349, 154] width 333 height 21
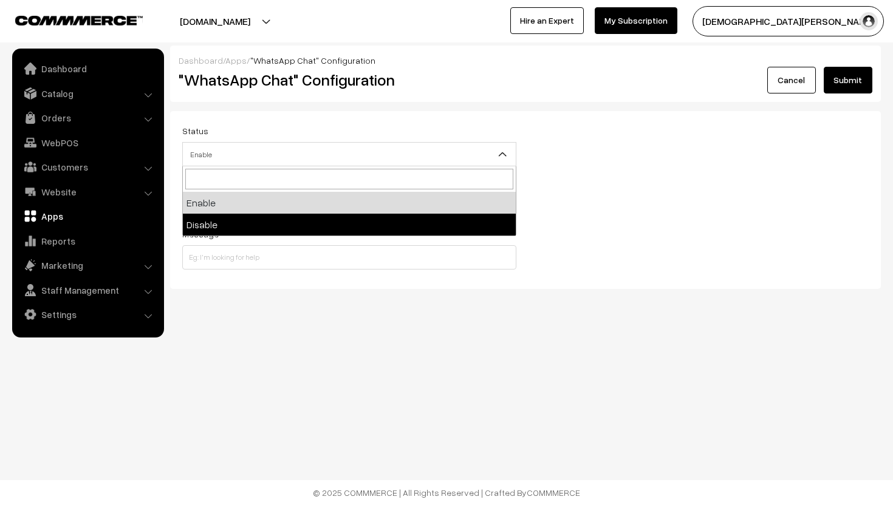
select select "0"
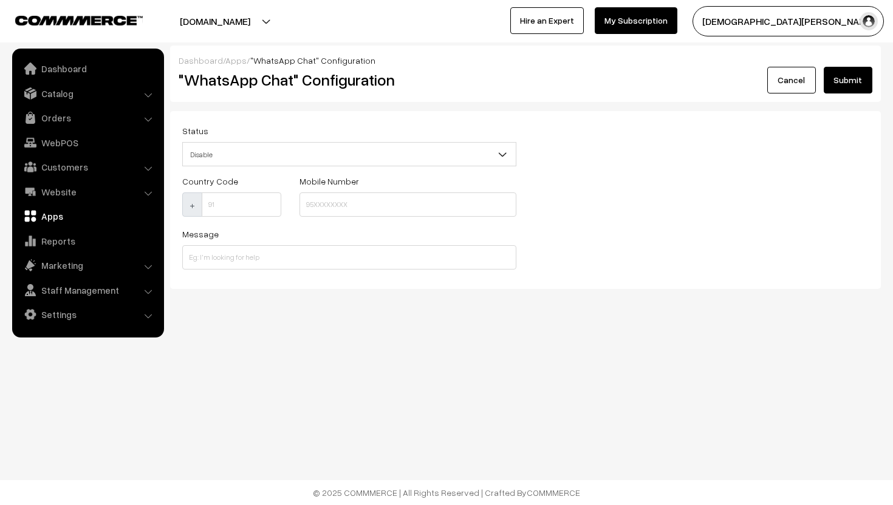
click at [794, 84] on link "Cancel" at bounding box center [791, 80] width 49 height 27
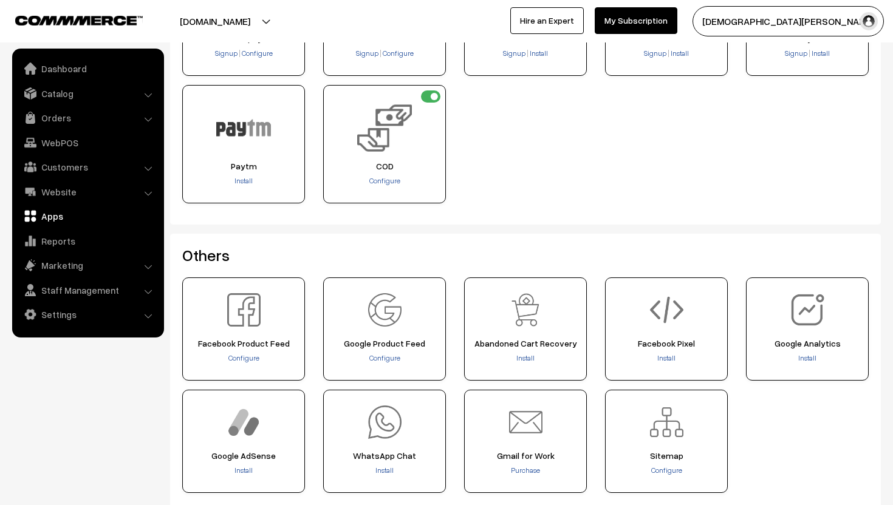
scroll to position [448, 0]
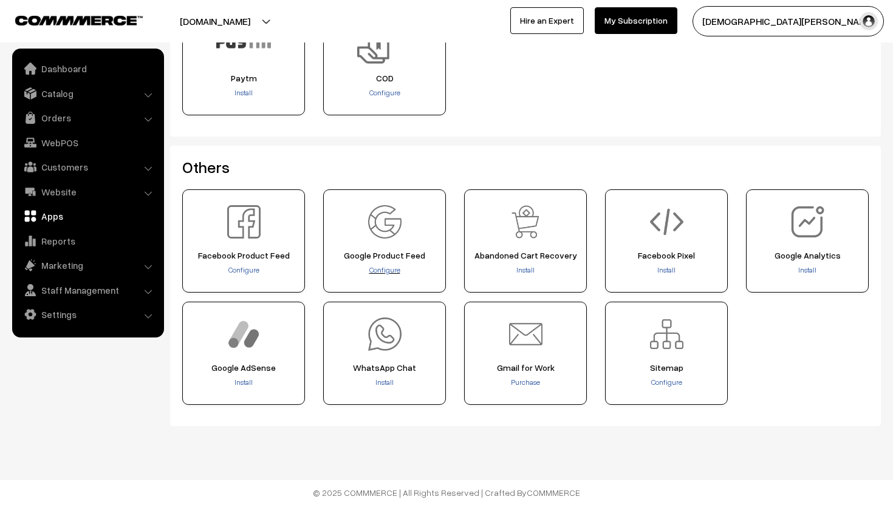
click at [393, 268] on span "Configure" at bounding box center [384, 269] width 31 height 9
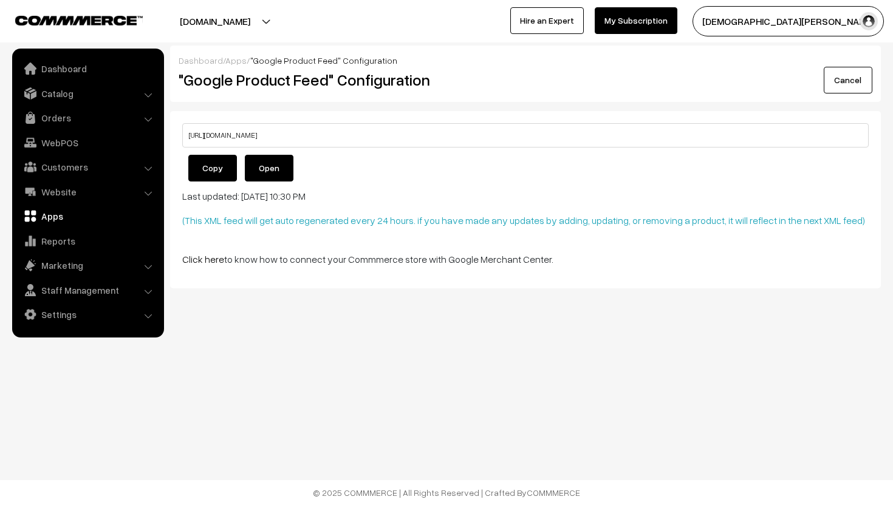
click at [266, 168] on link "Open" at bounding box center [269, 168] width 49 height 27
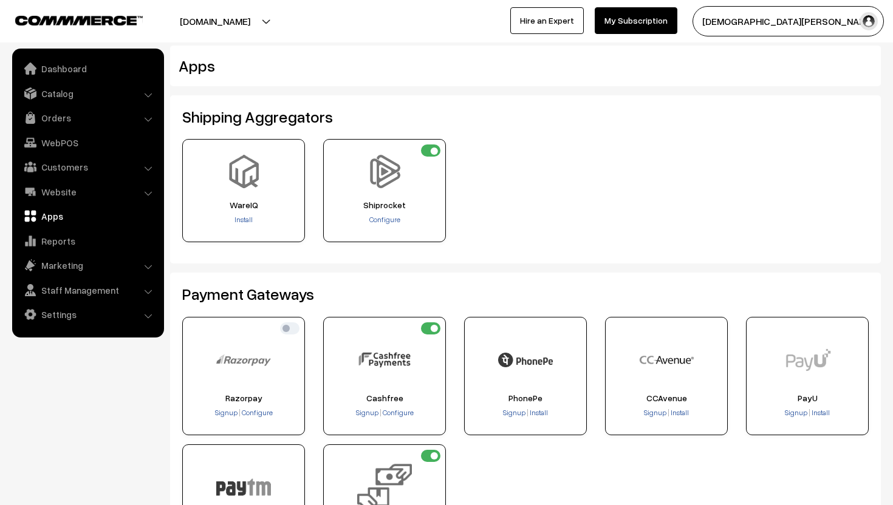
scroll to position [448, 0]
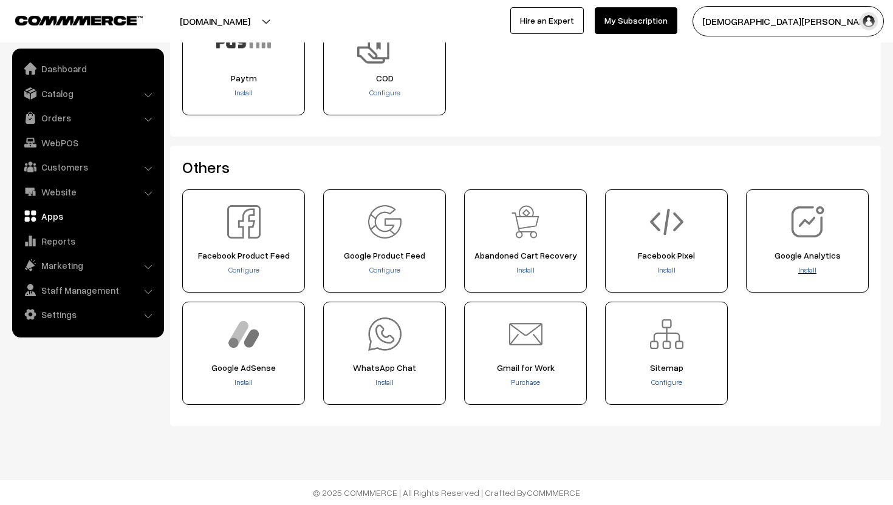
click at [807, 272] on span "Install" at bounding box center [807, 269] width 18 height 9
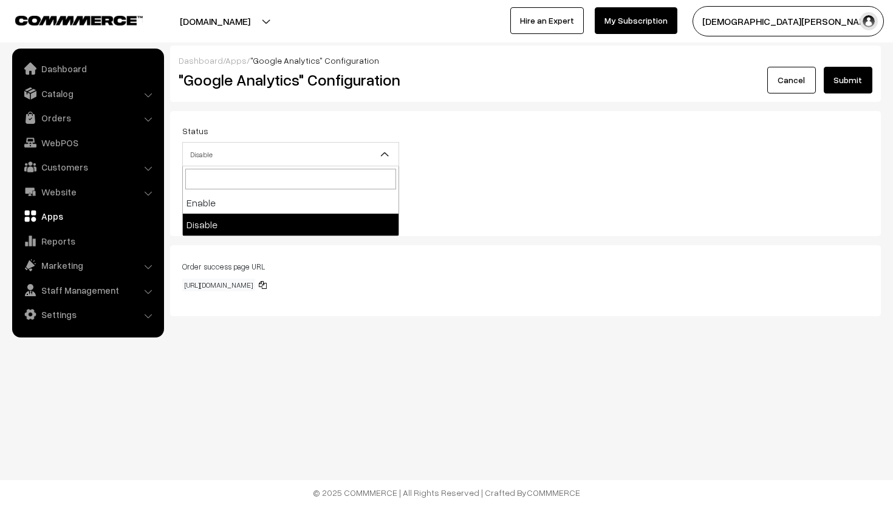
click at [257, 154] on span "Disable" at bounding box center [291, 154] width 216 height 21
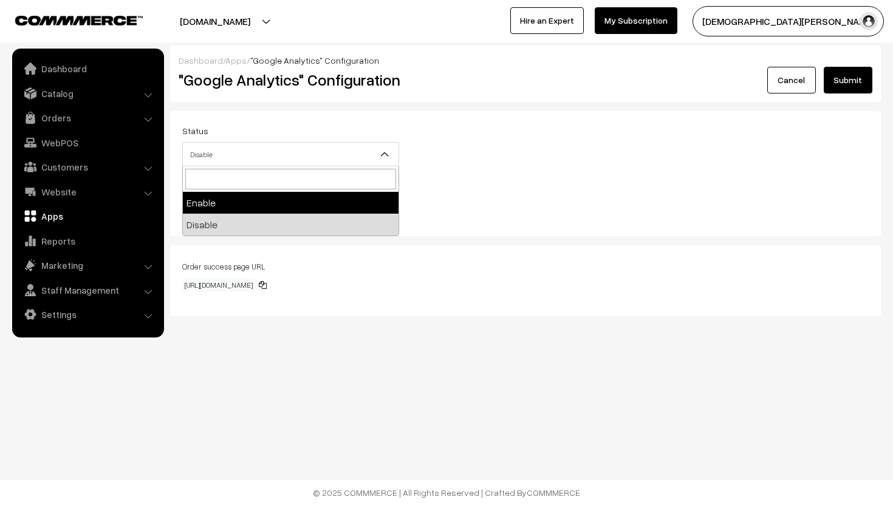
click at [293, 122] on div "Status Enable Disable Disable Tracking ID" at bounding box center [525, 173] width 711 height 125
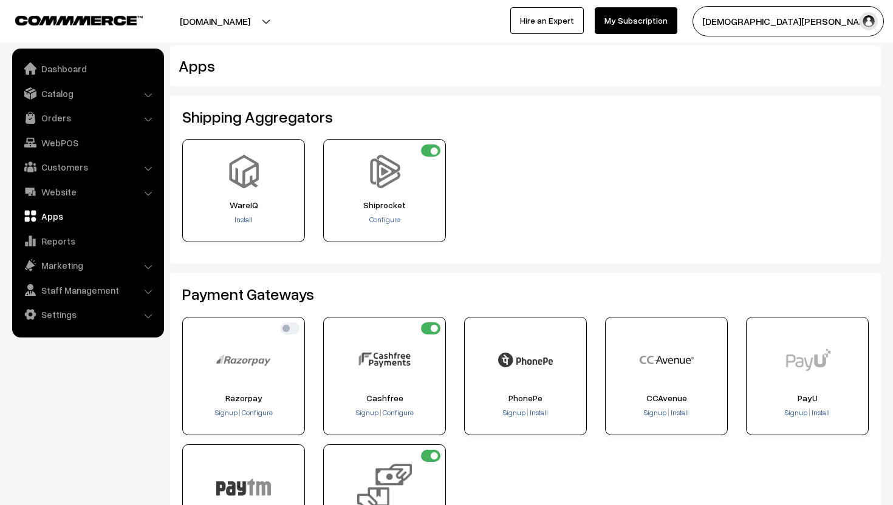
scroll to position [448, 0]
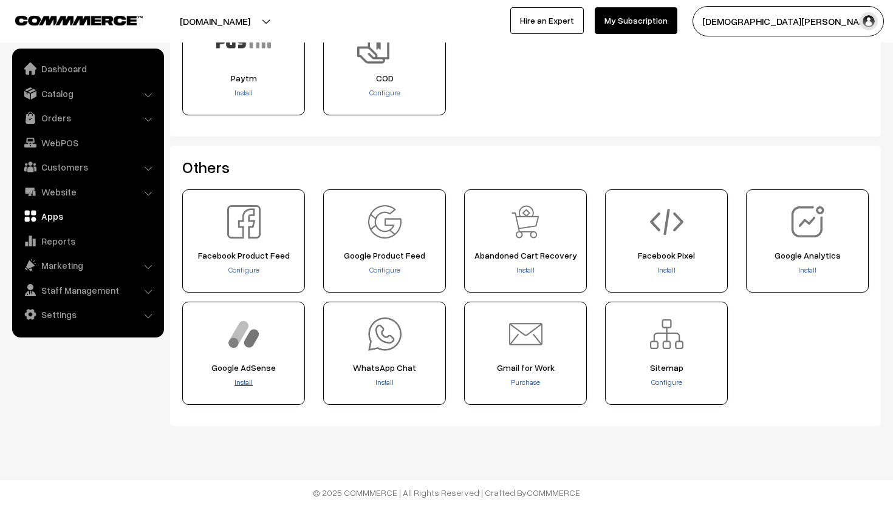
click at [248, 384] on span "Install" at bounding box center [243, 382] width 18 height 9
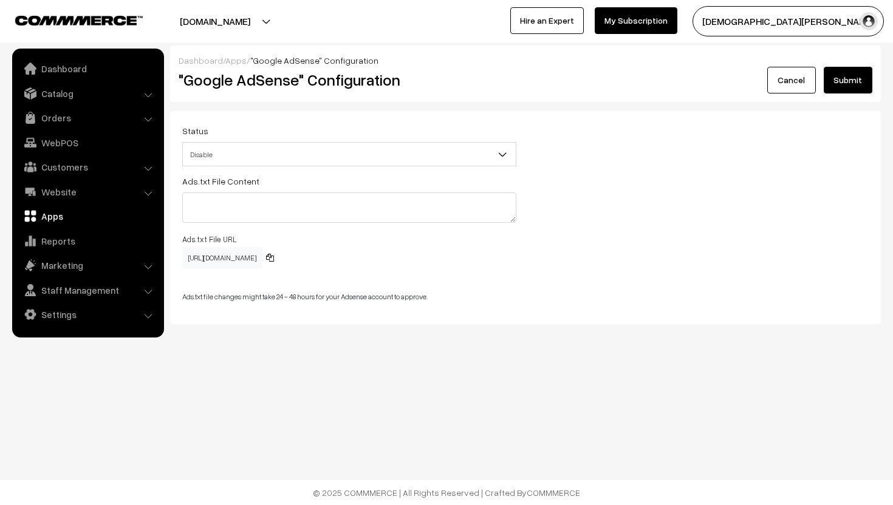
click at [254, 160] on span "Disable" at bounding box center [349, 154] width 333 height 21
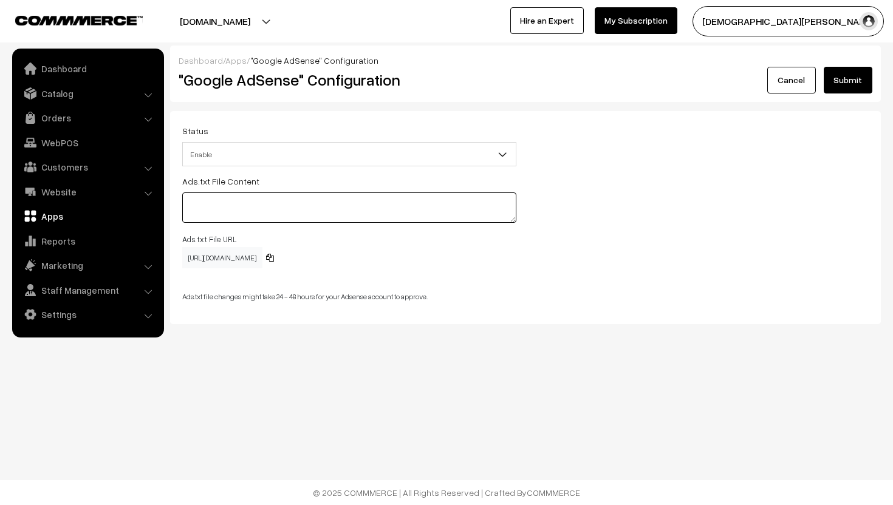
click at [253, 209] on textarea at bounding box center [349, 208] width 334 height 30
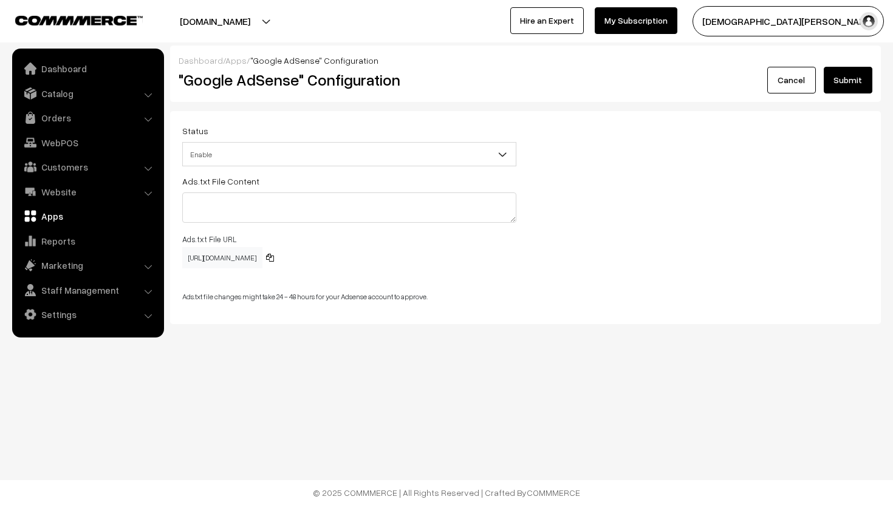
click at [244, 255] on span "https://suranyajewels.com/ads.txt" at bounding box center [222, 257] width 80 height 21
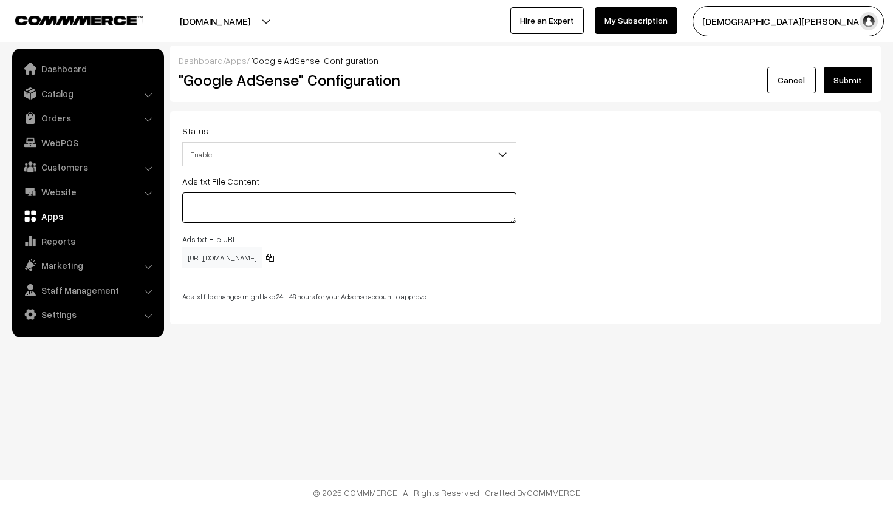
click at [227, 212] on textarea at bounding box center [349, 208] width 334 height 30
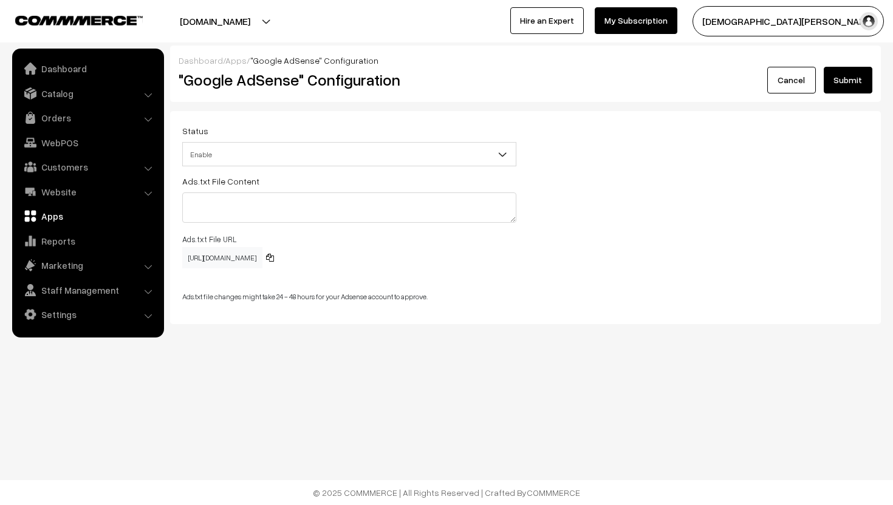
click at [235, 145] on span "Enable" at bounding box center [349, 154] width 333 height 21
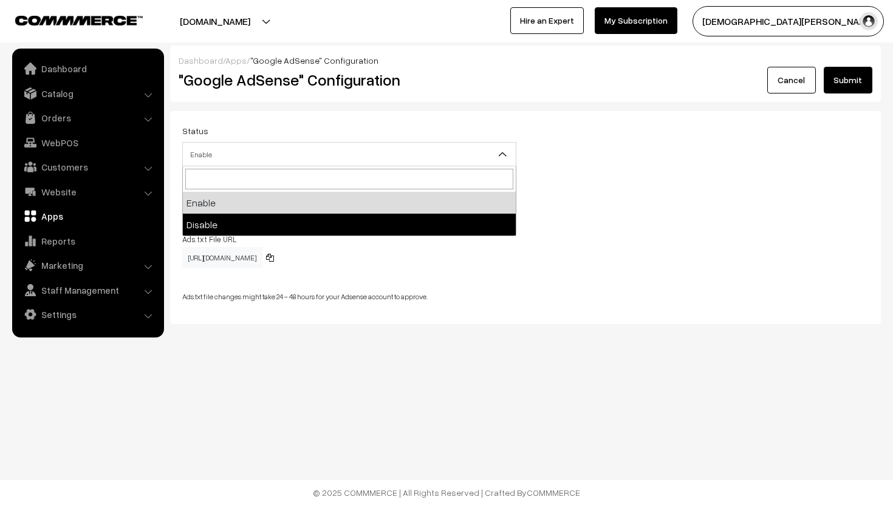
select select "0"
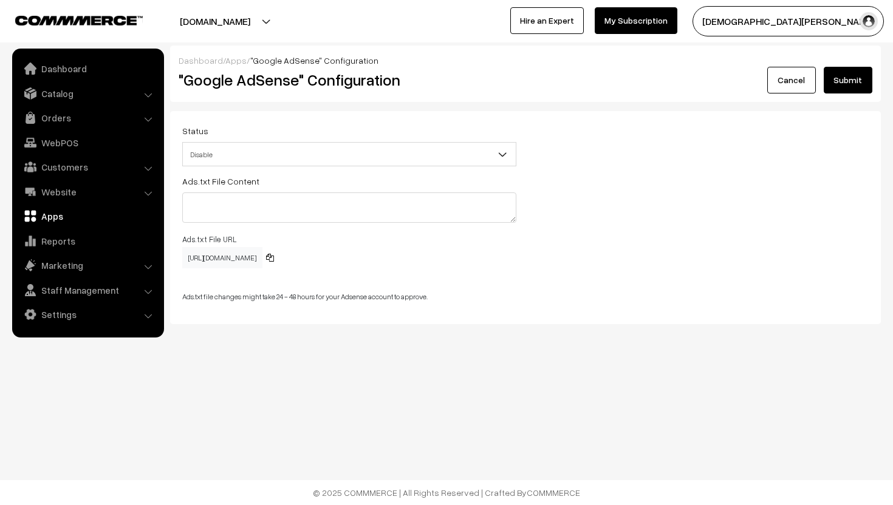
click at [789, 82] on link "Cancel" at bounding box center [791, 80] width 49 height 27
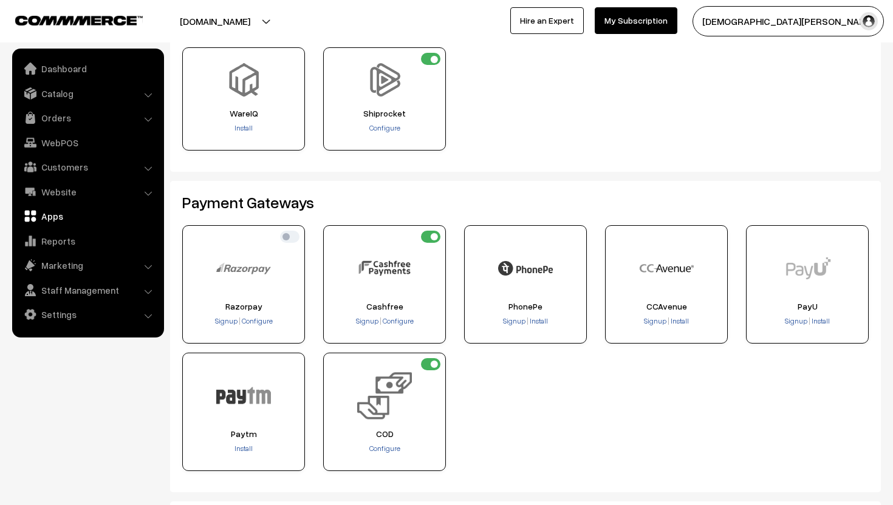
scroll to position [120, 0]
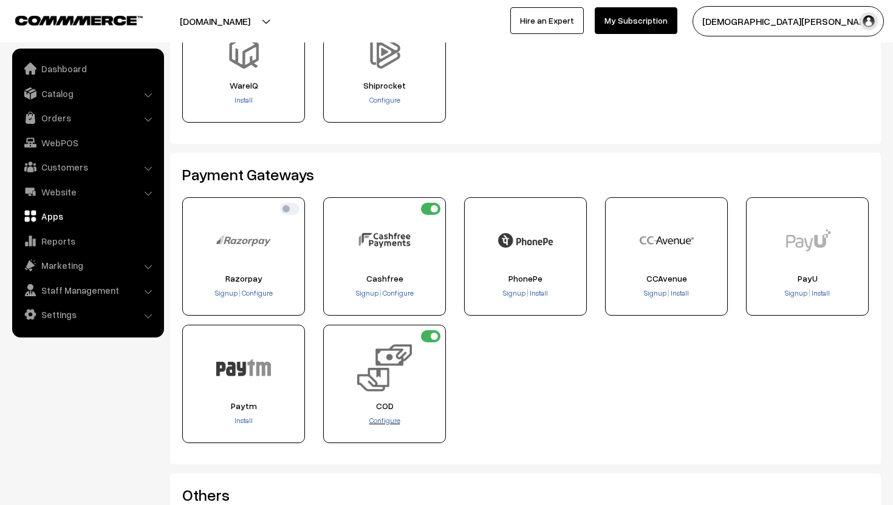
click at [391, 421] on span "Configure" at bounding box center [384, 420] width 31 height 9
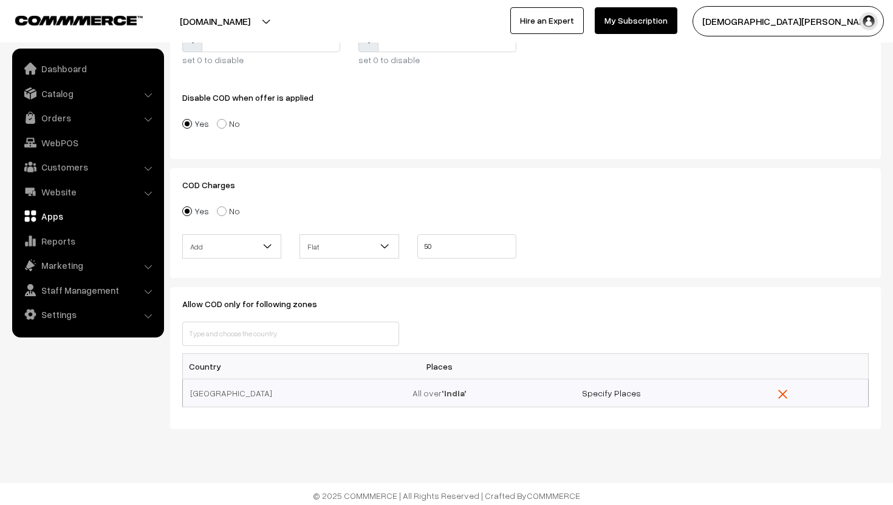
scroll to position [217, 0]
click at [435, 245] on input "50" at bounding box center [466, 244] width 99 height 24
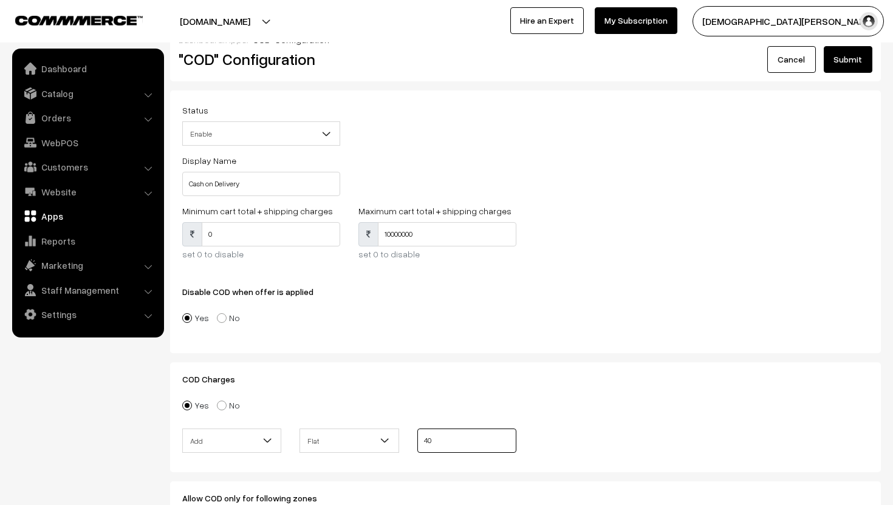
scroll to position [0, 0]
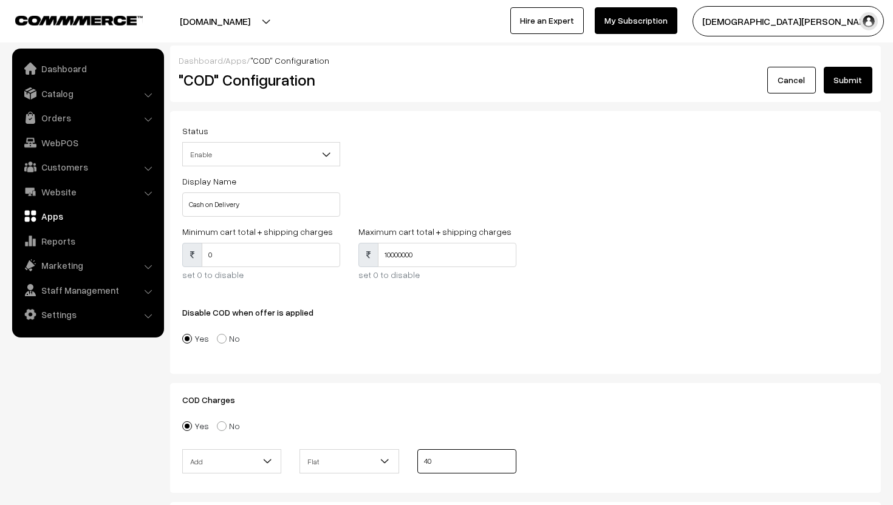
type input "40"
click at [228, 343] on label "No" at bounding box center [228, 338] width 23 height 13
click at [219, 334] on input"] "No" at bounding box center [215, 330] width 8 height 8
radio input"] "true"
click at [193, 341] on label "Yes" at bounding box center [195, 338] width 27 height 13
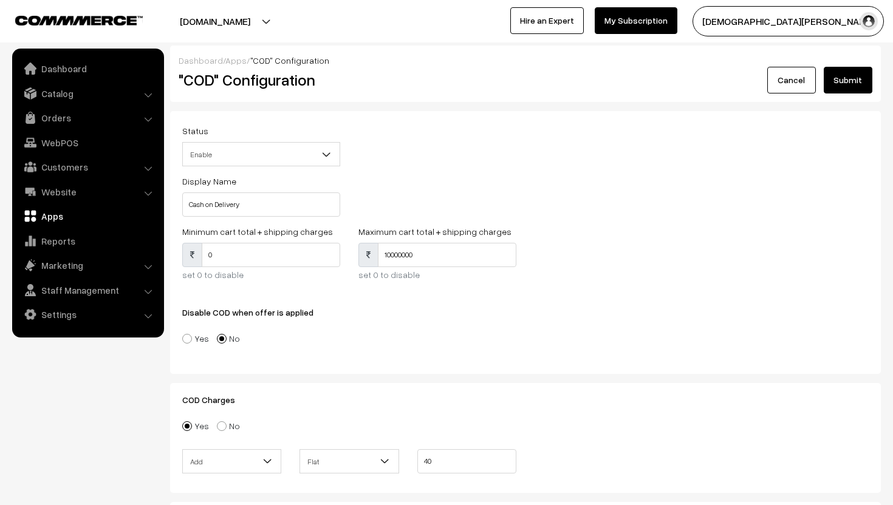
click at [184, 334] on input"] "Yes" at bounding box center [180, 330] width 8 height 8
radio input"] "true"
click at [851, 88] on button "Submit" at bounding box center [848, 80] width 49 height 27
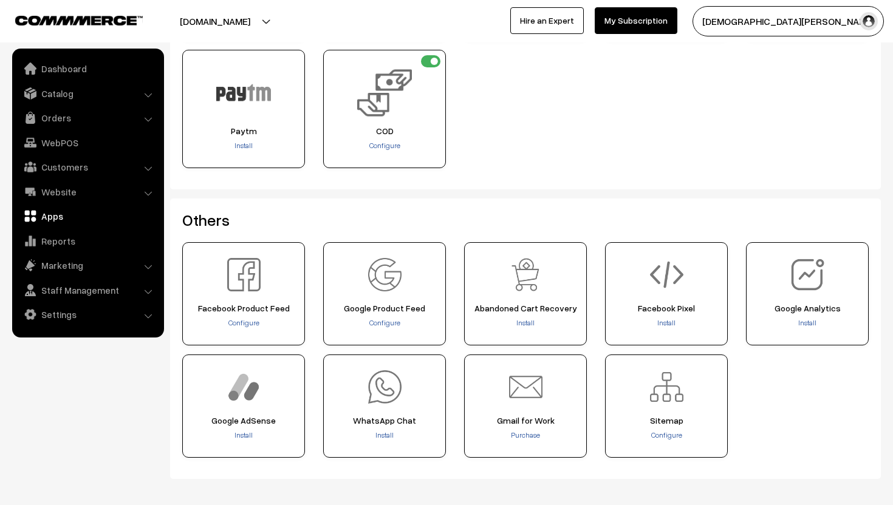
scroll to position [414, 0]
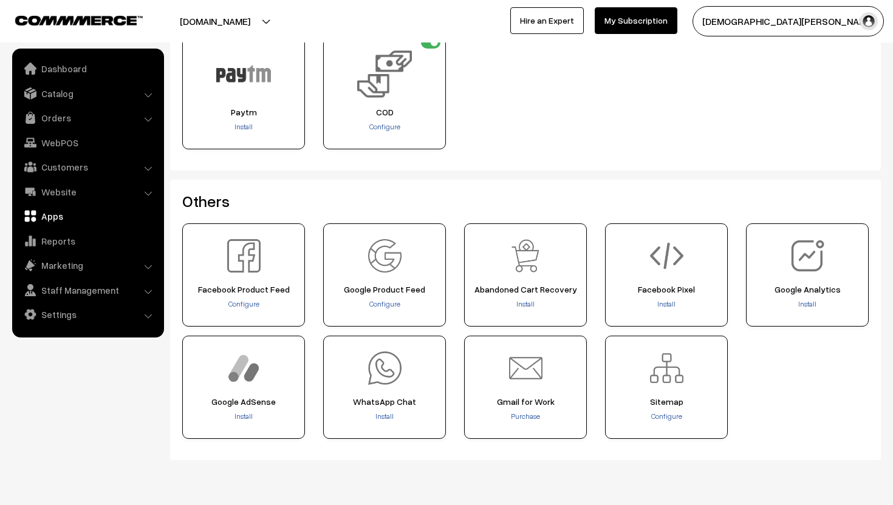
click at [387, 411] on div "Install" at bounding box center [384, 417] width 114 height 12
click at [387, 412] on span "Install" at bounding box center [384, 416] width 18 height 9
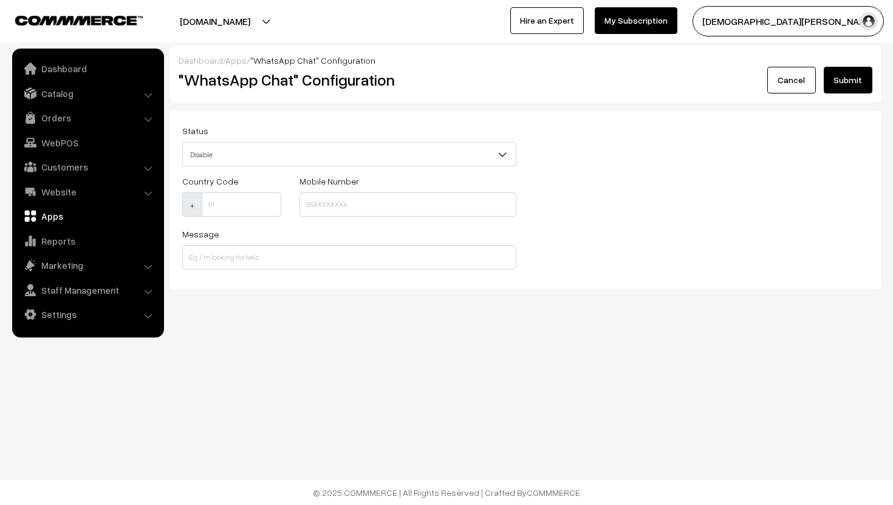
click at [375, 142] on span "Disable" at bounding box center [349, 154] width 334 height 24
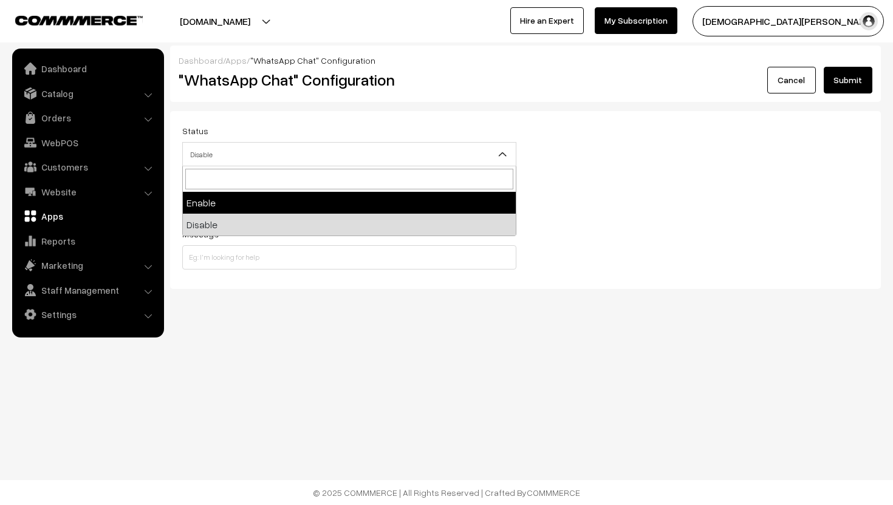
select select "1"
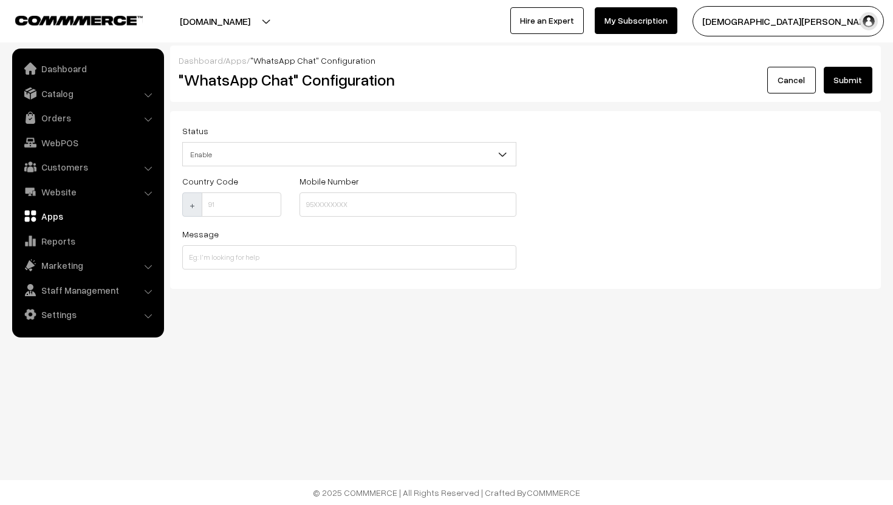
click at [294, 244] on div "Message" at bounding box center [349, 248] width 334 height 43
click at [294, 255] on input at bounding box center [349, 257] width 334 height 24
click at [775, 86] on link "Cancel" at bounding box center [791, 80] width 49 height 27
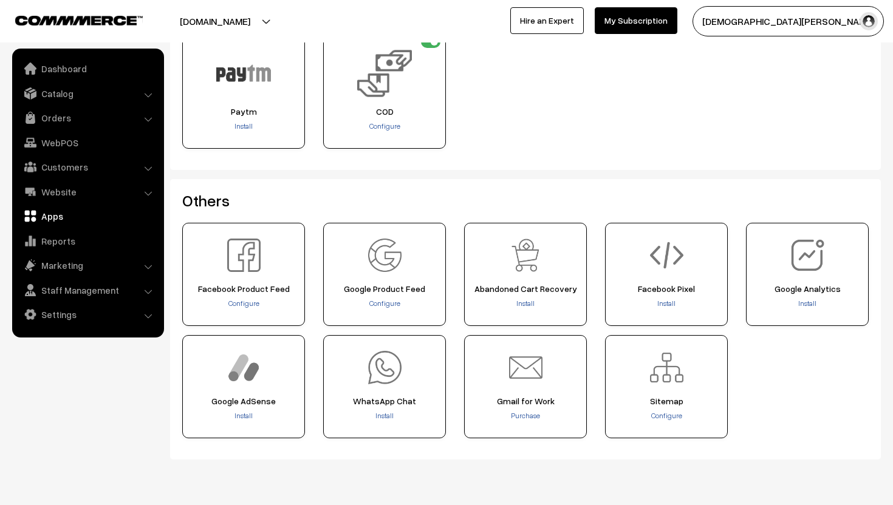
scroll to position [448, 0]
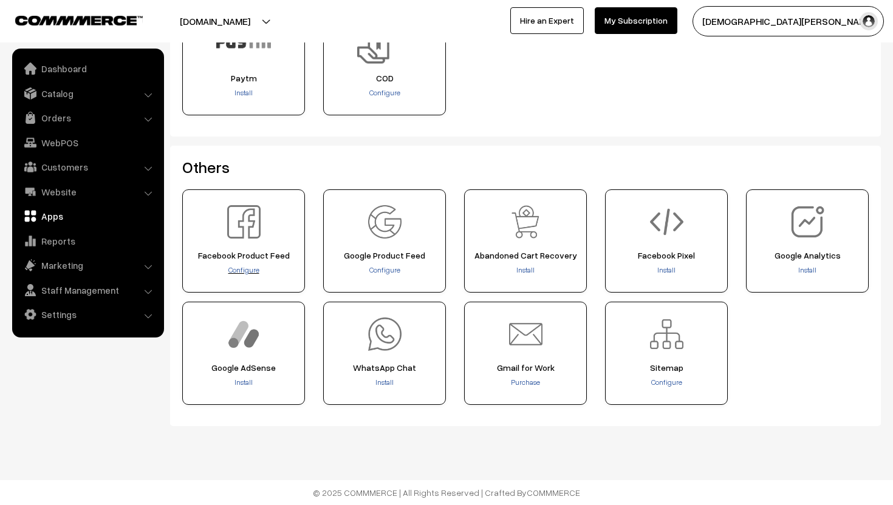
click at [251, 270] on span "Configure" at bounding box center [243, 269] width 31 height 9
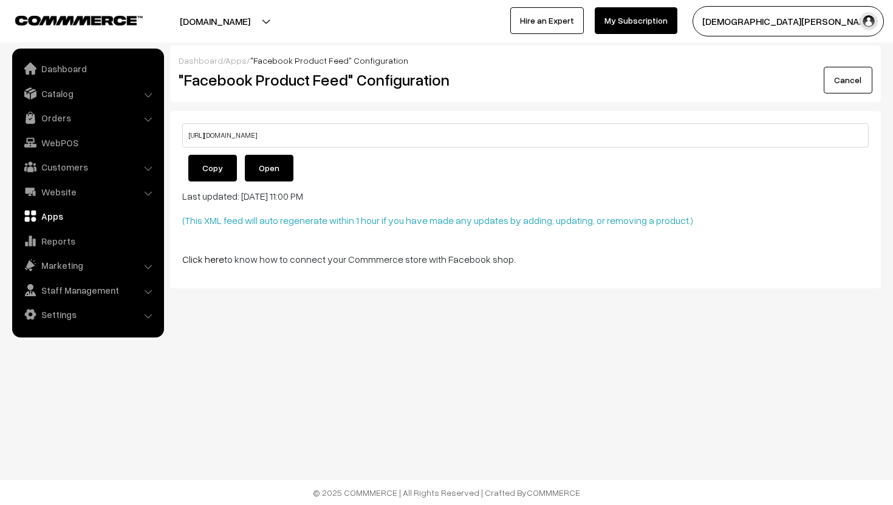
click at [854, 71] on link "Cancel" at bounding box center [848, 80] width 49 height 27
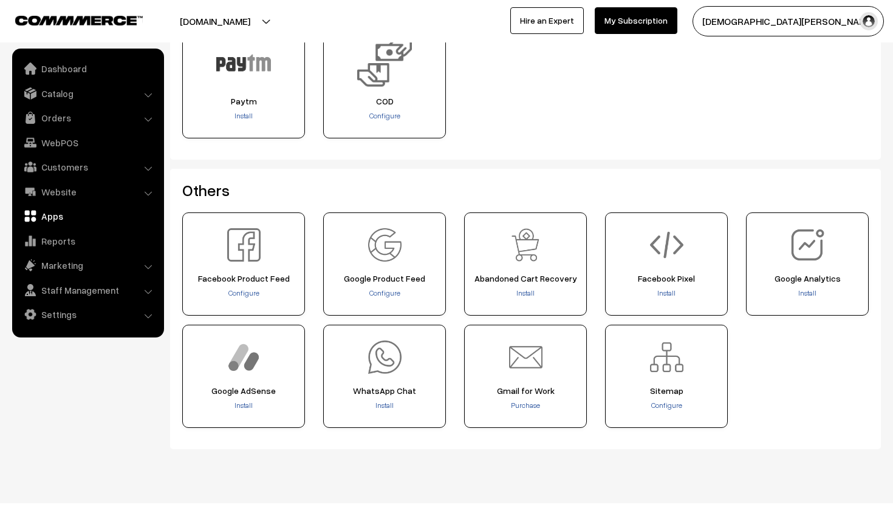
scroll to position [448, 0]
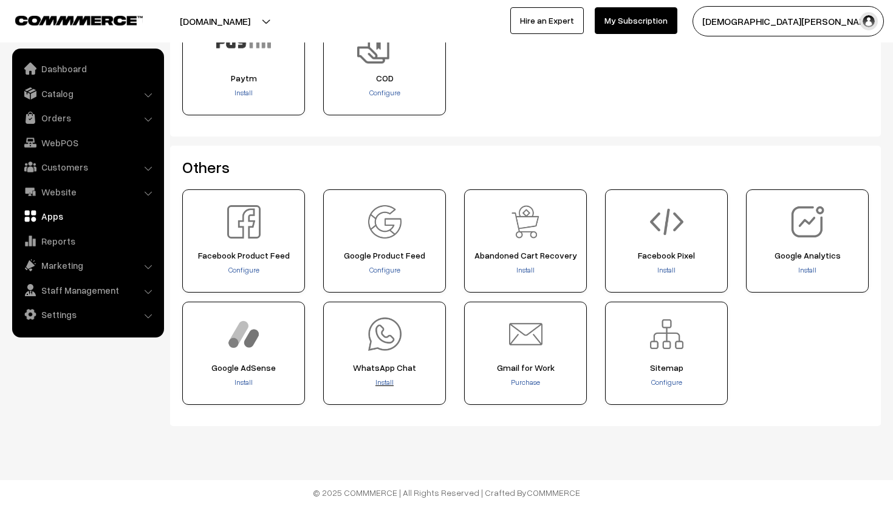
click at [383, 381] on span "Install" at bounding box center [384, 382] width 18 height 9
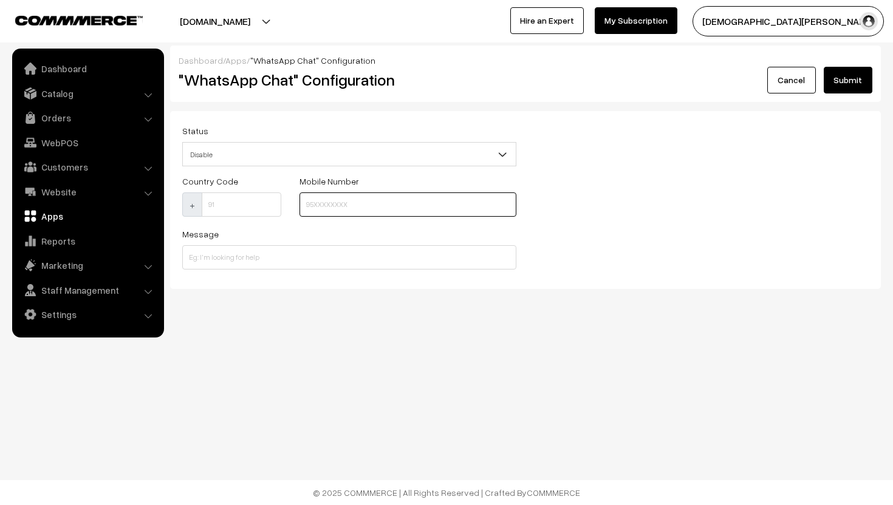
click at [339, 206] on input at bounding box center [407, 205] width 217 height 24
type input "9599469649"
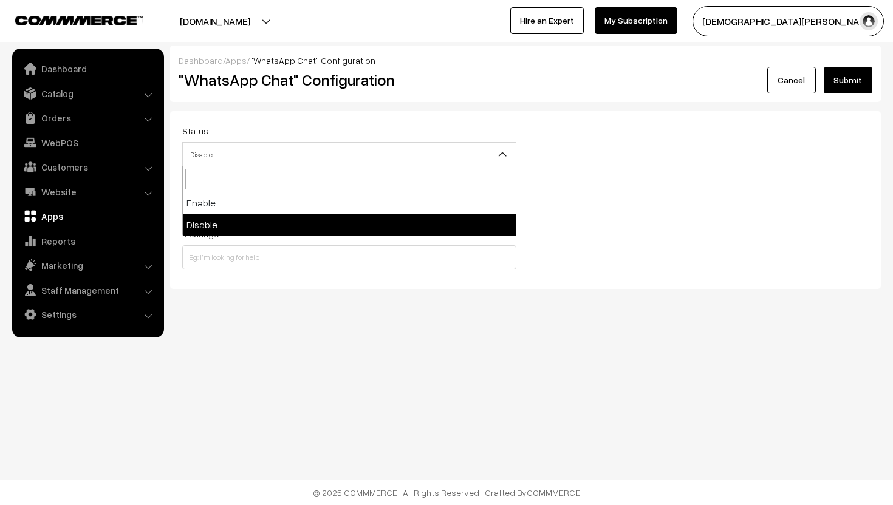
click at [387, 163] on span "Disable" at bounding box center [349, 154] width 333 height 21
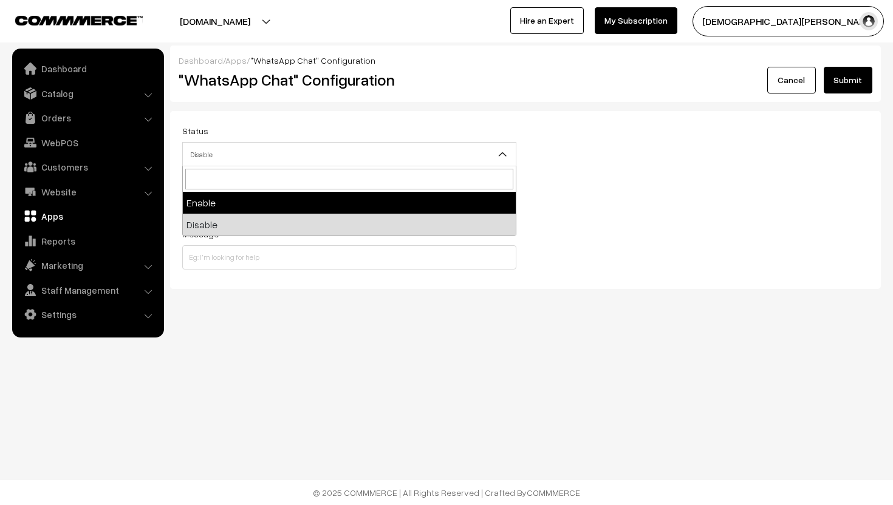
select select "1"
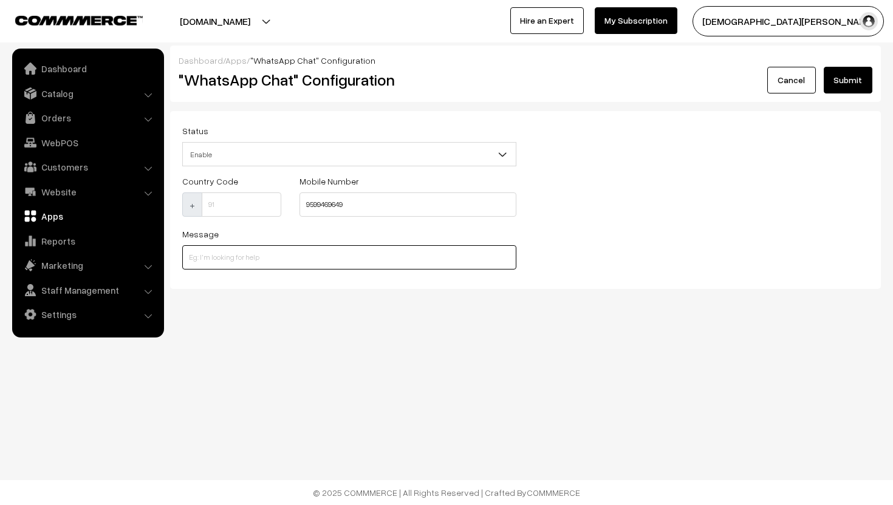
click at [364, 254] on input at bounding box center [349, 257] width 334 height 24
click at [256, 257] on input at bounding box center [349, 257] width 334 height 24
paste input "Thank you for contacting Suranya Jewels! Our team will get back to you shortly.…"
type input "Thank you for contacting Suranya Jewels! Our team will get back to you shortly.…"
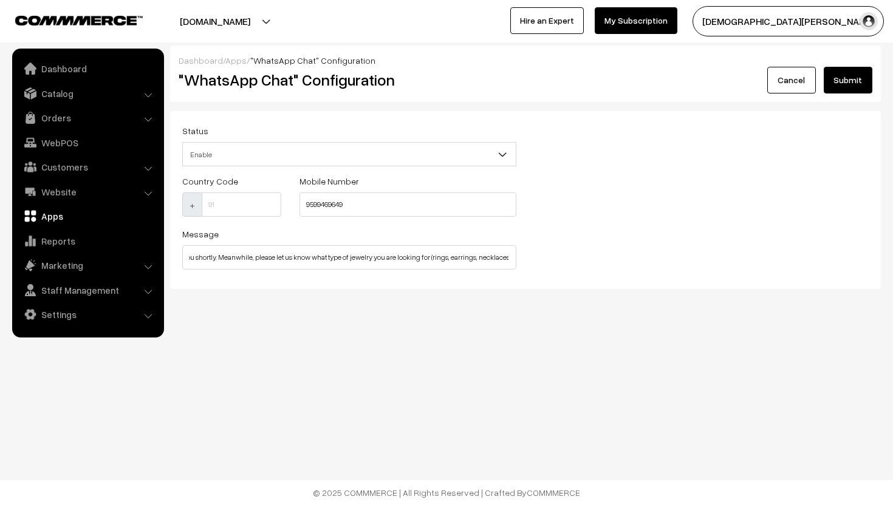
click at [854, 82] on button "Submit" at bounding box center [848, 80] width 49 height 27
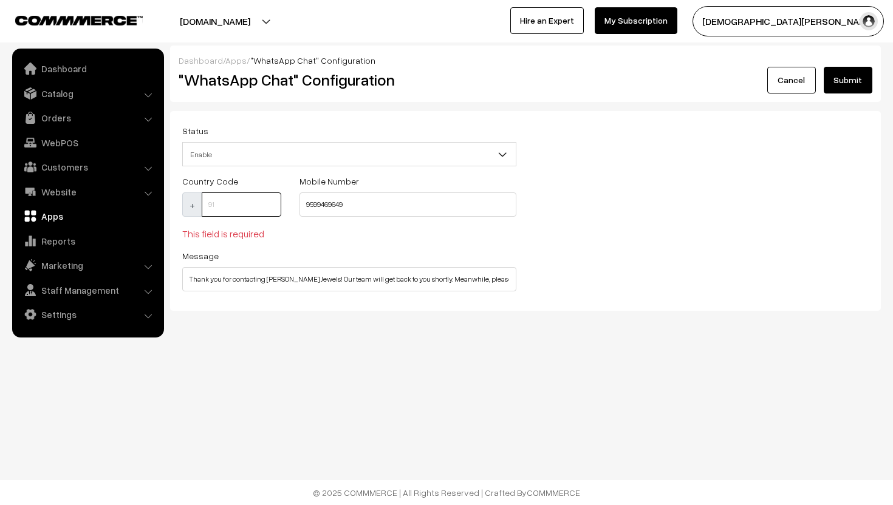
click at [228, 210] on input at bounding box center [242, 205] width 80 height 24
type input "8"
type input "91"
click at [841, 80] on button "Submit" at bounding box center [848, 80] width 49 height 27
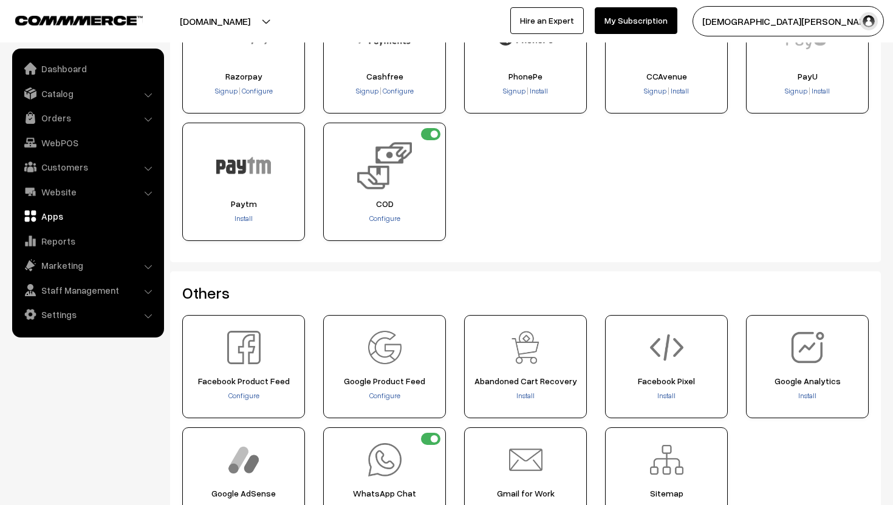
scroll to position [448, 0]
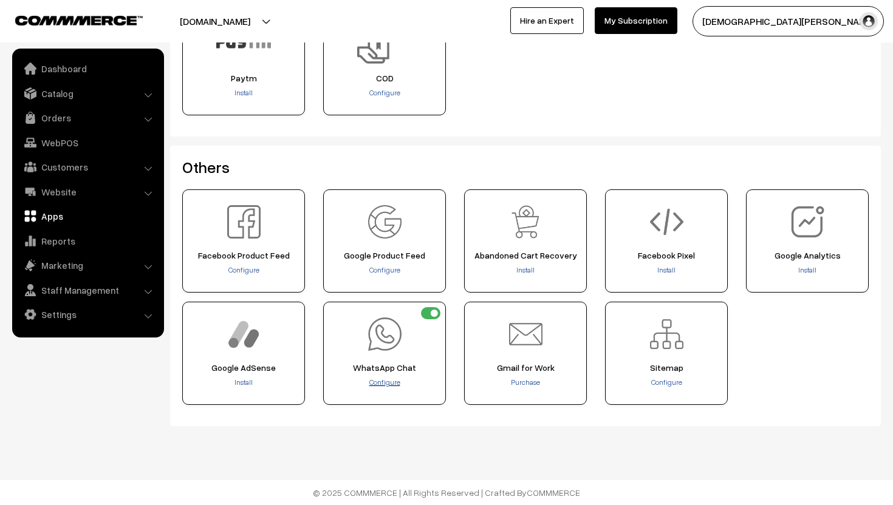
click at [397, 380] on span "Configure" at bounding box center [384, 382] width 31 height 9
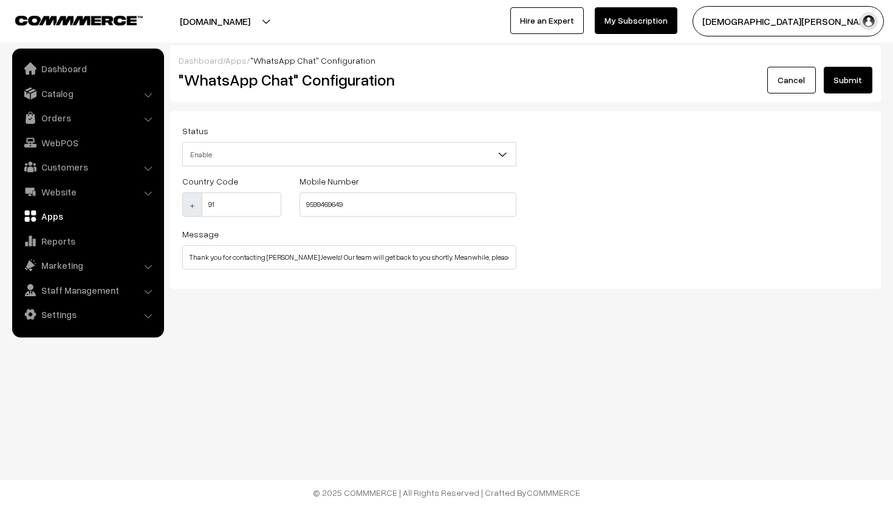
click at [211, 165] on span "Enable" at bounding box center [349, 154] width 333 height 21
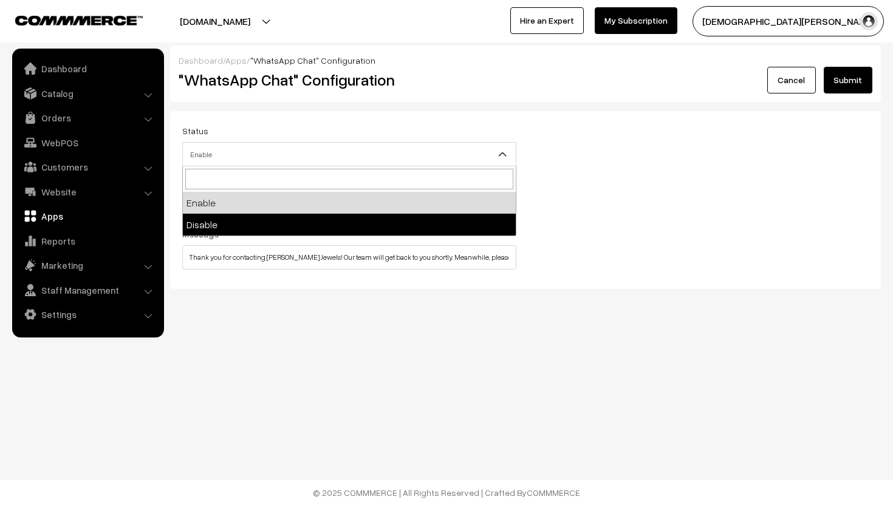
select select "0"
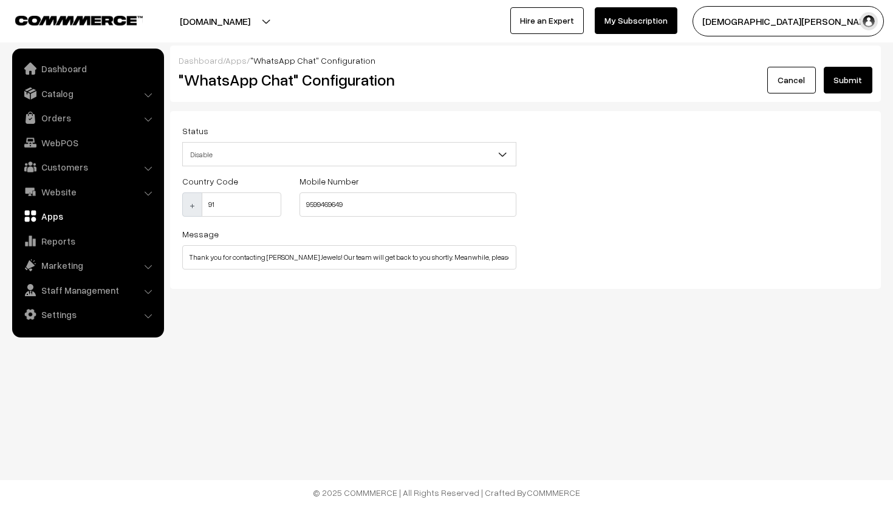
click at [854, 84] on button "Submit" at bounding box center [848, 80] width 49 height 27
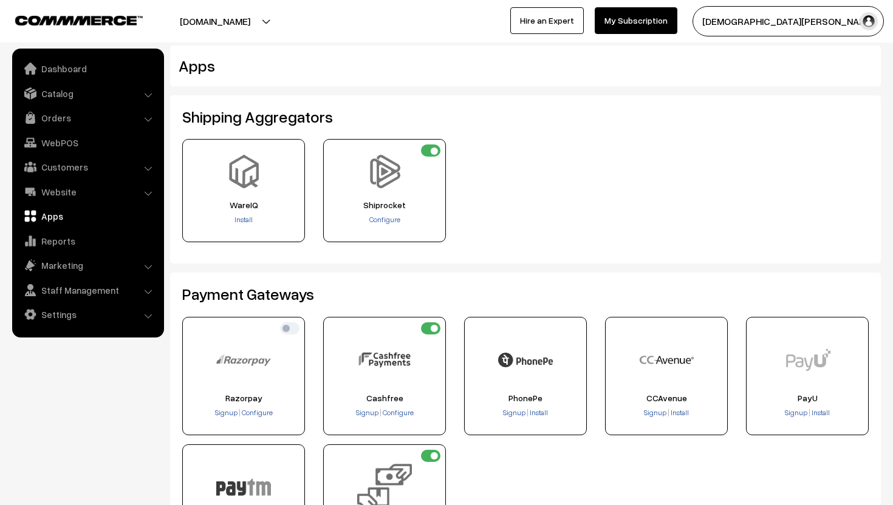
scroll to position [448, 0]
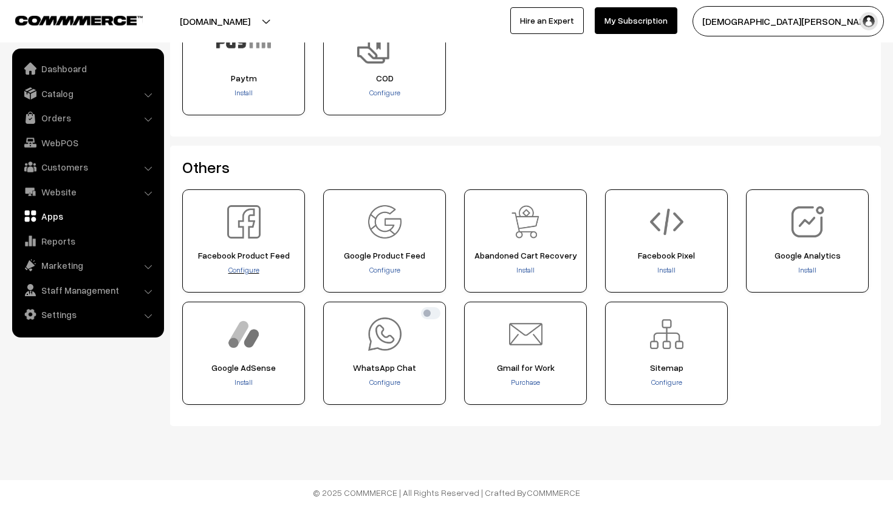
click at [245, 272] on span "Configure" at bounding box center [243, 269] width 31 height 9
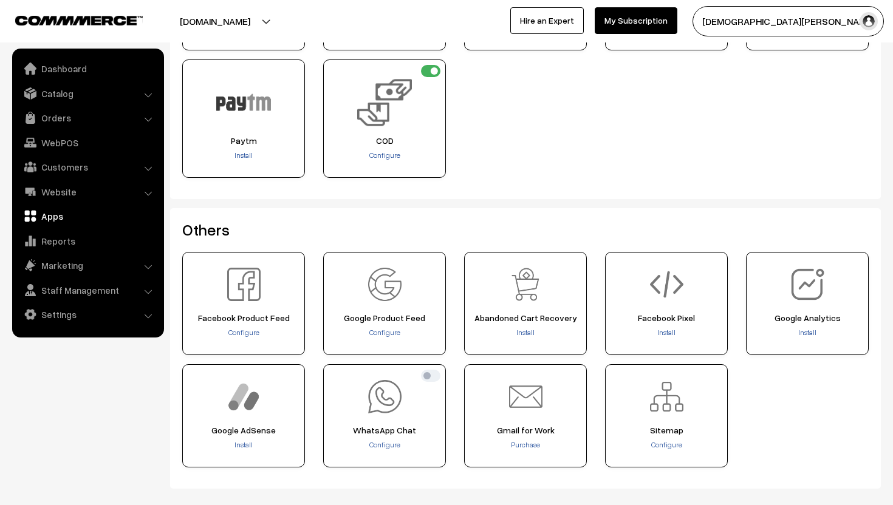
scroll to position [448, 0]
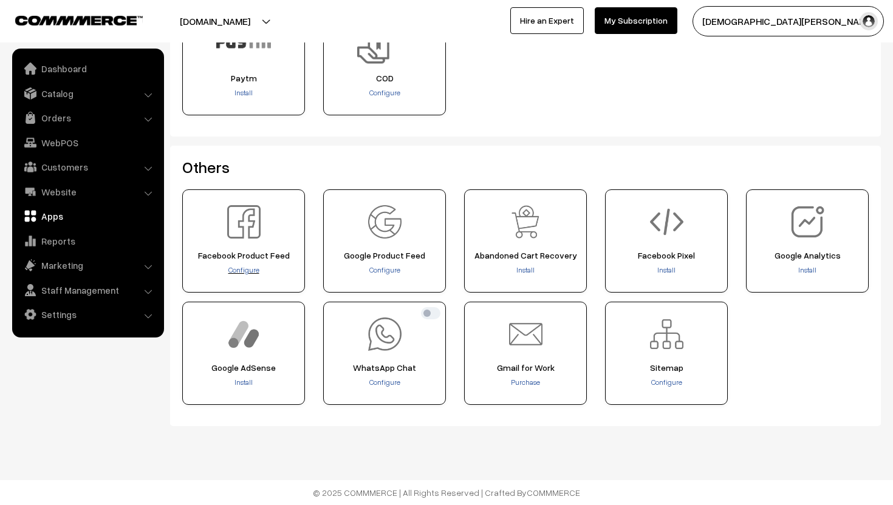
click at [251, 268] on span "Configure" at bounding box center [243, 269] width 31 height 9
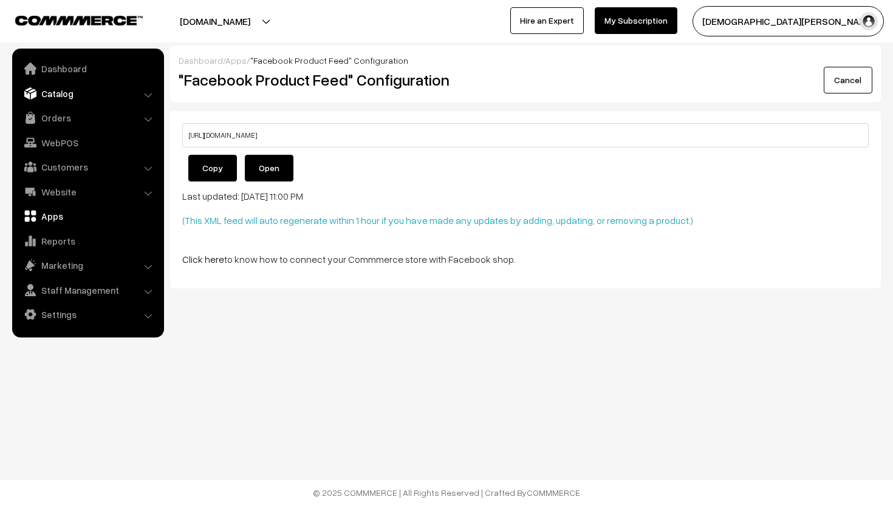
click at [41, 83] on link "Catalog" at bounding box center [87, 94] width 145 height 22
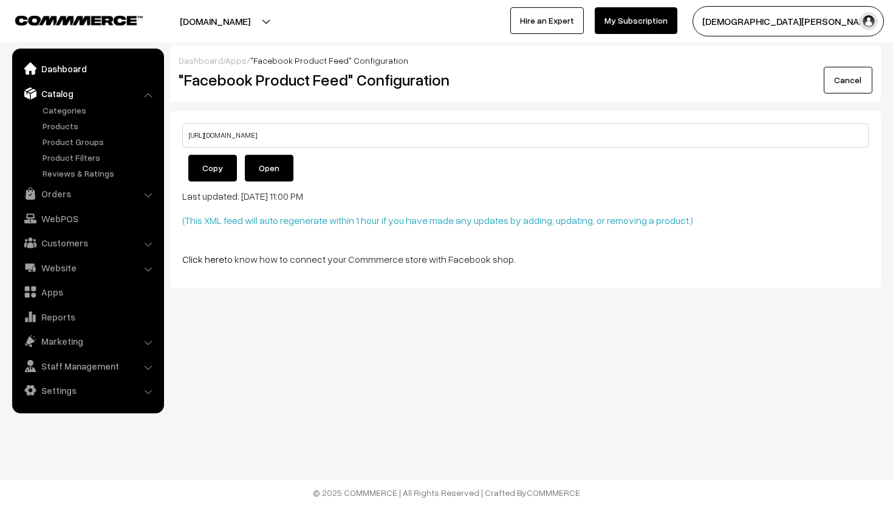
click at [51, 75] on link "Dashboard" at bounding box center [87, 69] width 145 height 22
